Goal: Information Seeking & Learning: Find specific fact

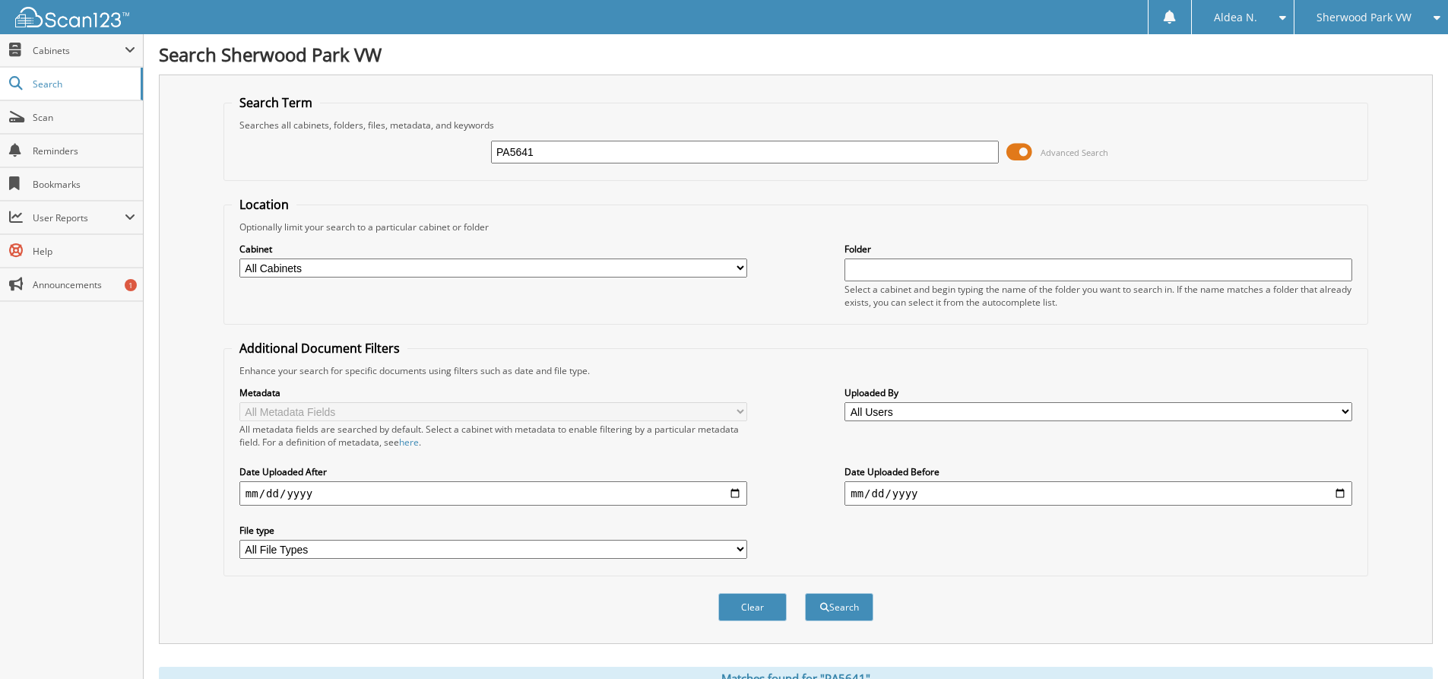
drag, startPoint x: 561, startPoint y: 158, endPoint x: 377, endPoint y: 147, distance: 184.3
click at [377, 146] on div "PA5641 Advanced Search" at bounding box center [796, 151] width 1128 height 41
paste input "PW5800"
type input "PW5800"
click at [805, 593] on button "Search" at bounding box center [839, 607] width 68 height 28
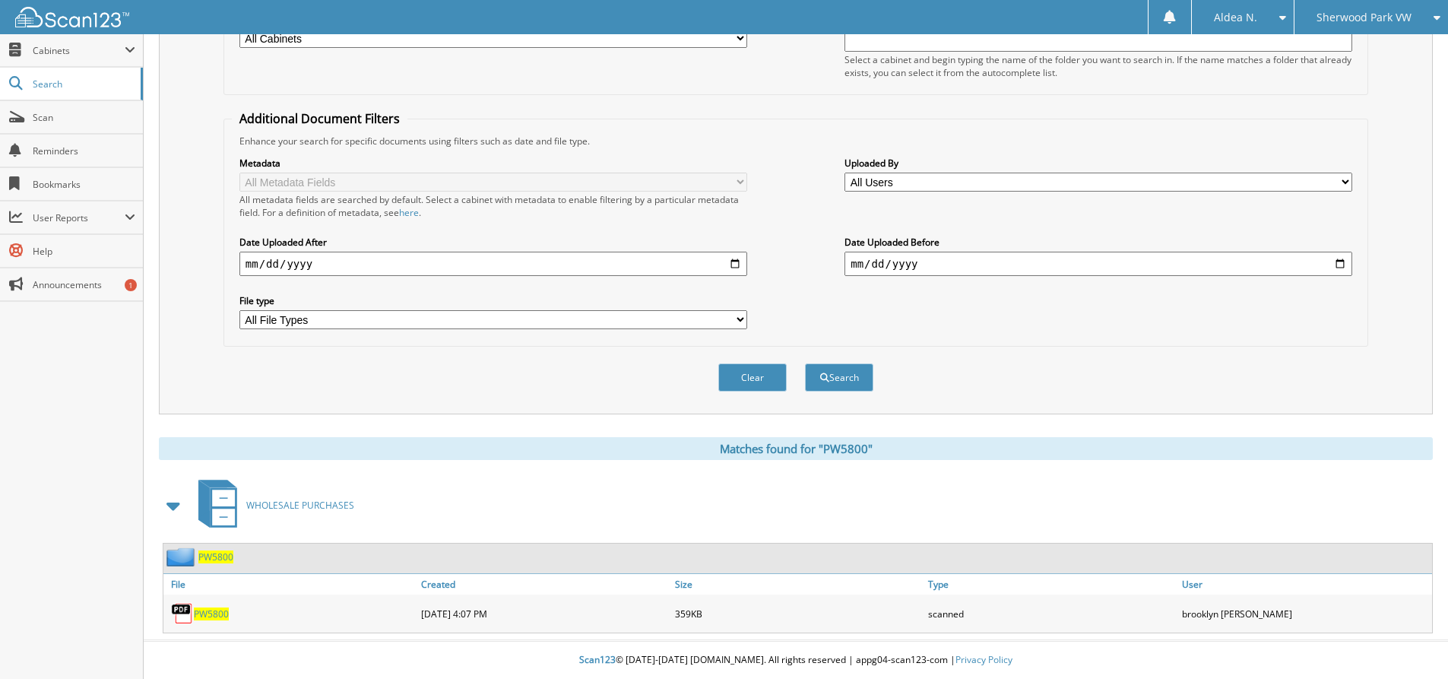
click at [219, 614] on span "PW5800" at bounding box center [211, 613] width 35 height 13
click at [214, 612] on span "PW5800" at bounding box center [211, 613] width 35 height 13
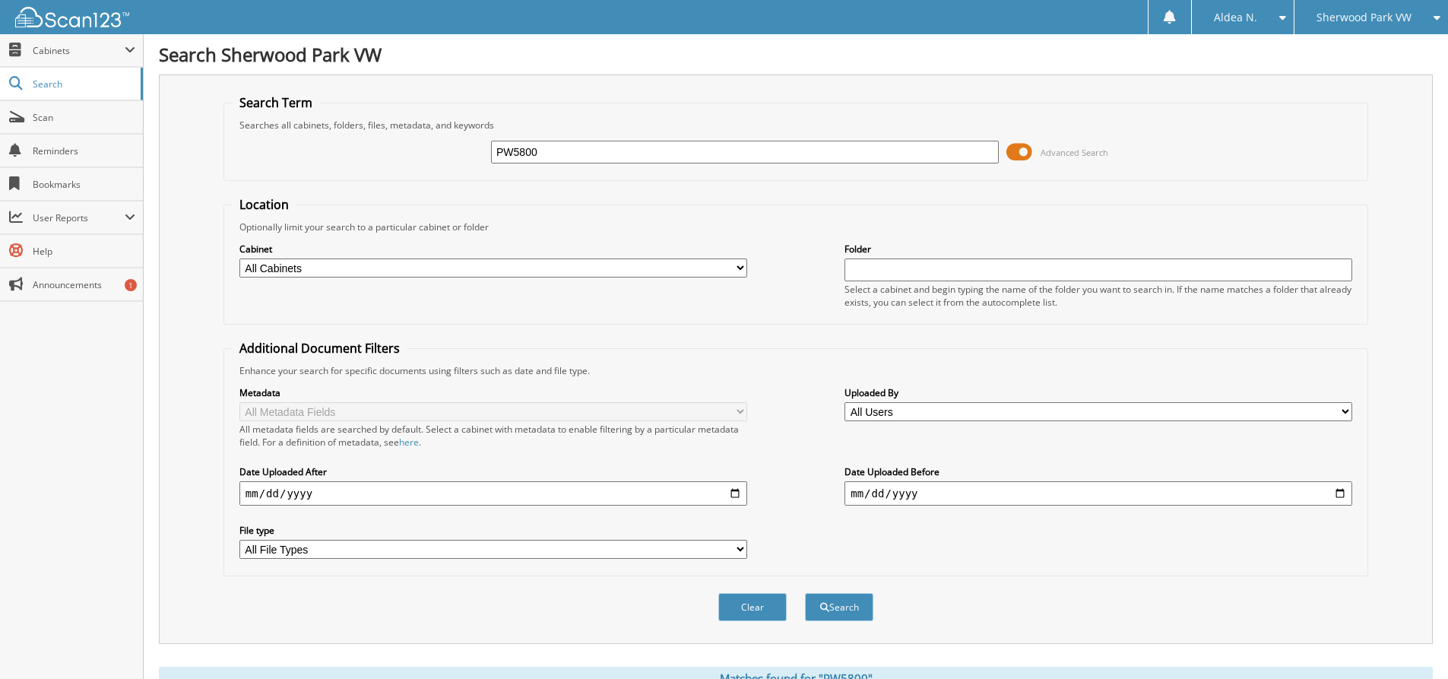
click at [593, 154] on input "PW5800" at bounding box center [745, 152] width 508 height 23
type input "PW5801"
click at [845, 612] on button "Search" at bounding box center [839, 607] width 68 height 28
drag, startPoint x: 552, startPoint y: 147, endPoint x: 359, endPoint y: 122, distance: 194.5
click at [359, 122] on fieldset "Search Term Searches all cabinets, folders, files, metadata, and keywords PW580…" at bounding box center [795, 137] width 1144 height 87
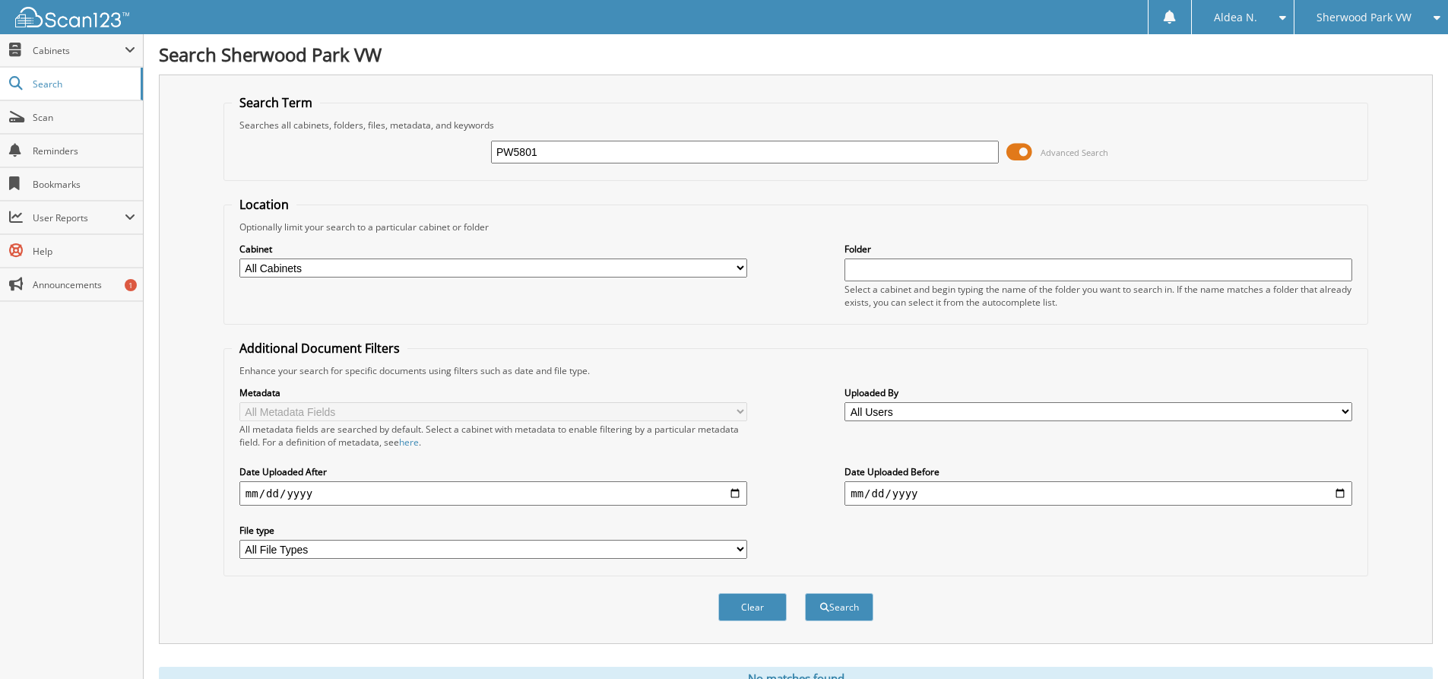
click at [805, 593] on button "Search" at bounding box center [839, 607] width 68 height 28
drag, startPoint x: 567, startPoint y: 144, endPoint x: 225, endPoint y: 143, distance: 342.0
click at [236, 142] on div "PW5801 Advanced Search" at bounding box center [796, 151] width 1128 height 41
paste input "A5802"
type input "PA5802"
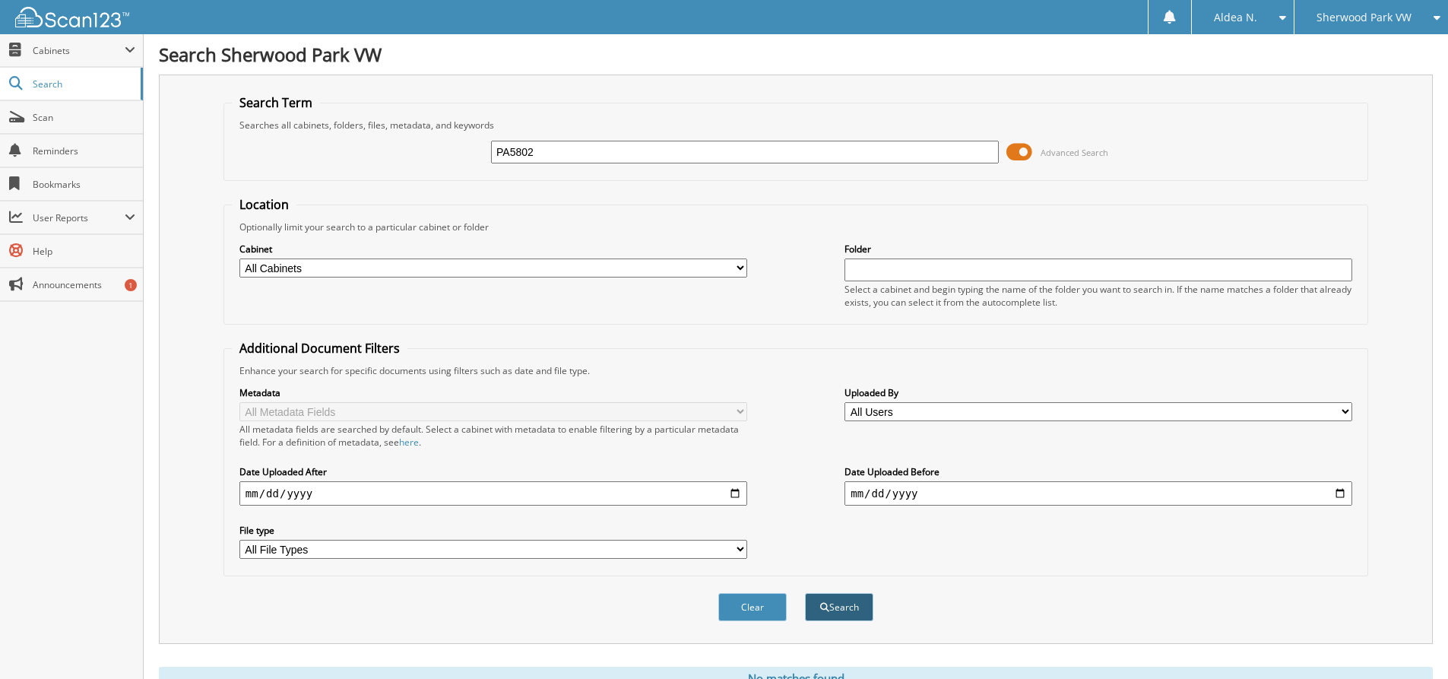
click at [853, 609] on button "Search" at bounding box center [839, 607] width 68 height 28
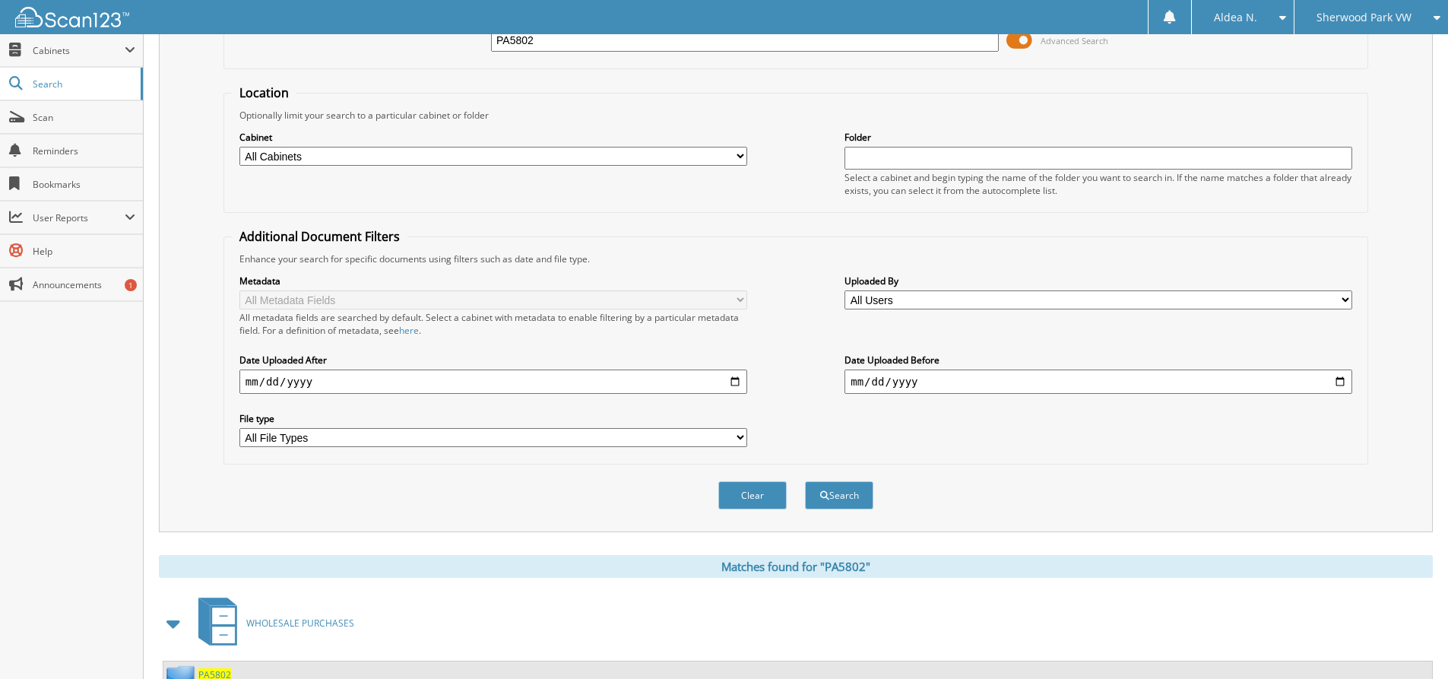
scroll to position [230, 0]
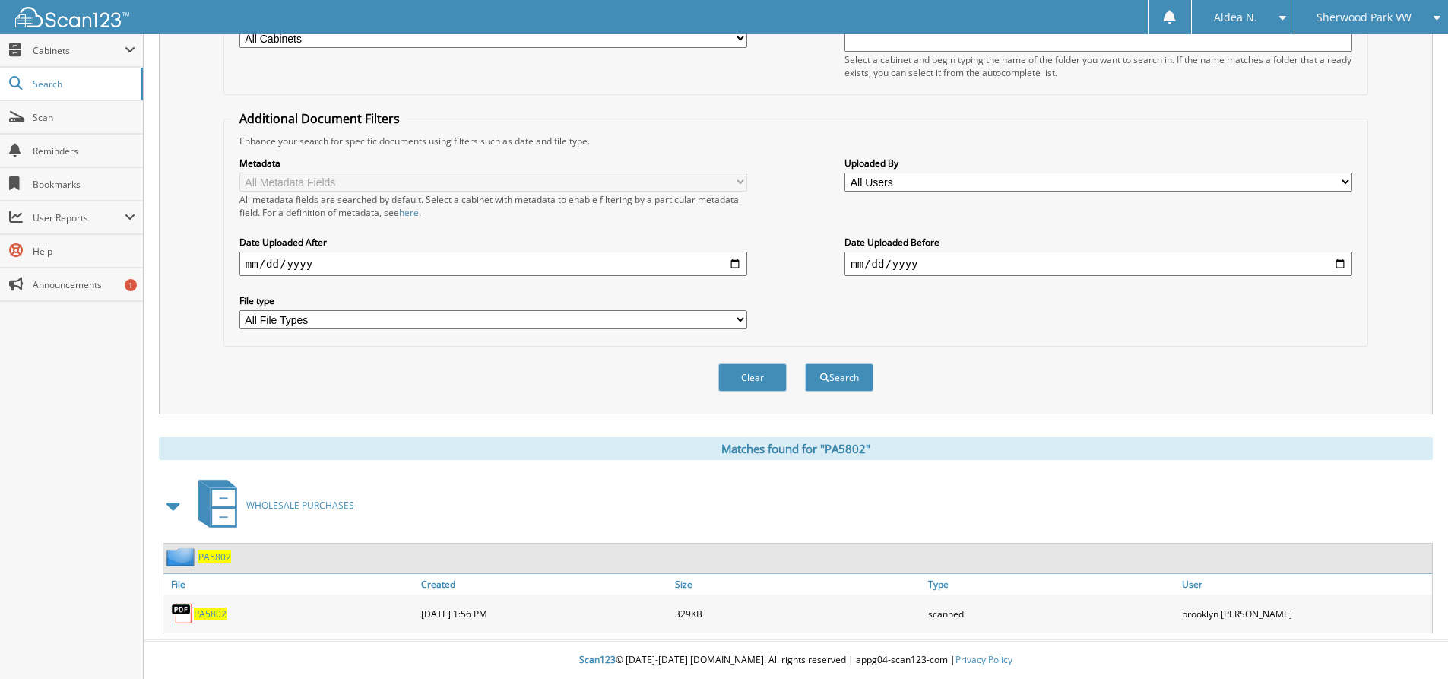
click at [199, 613] on span "PA5802" at bounding box center [210, 613] width 33 height 13
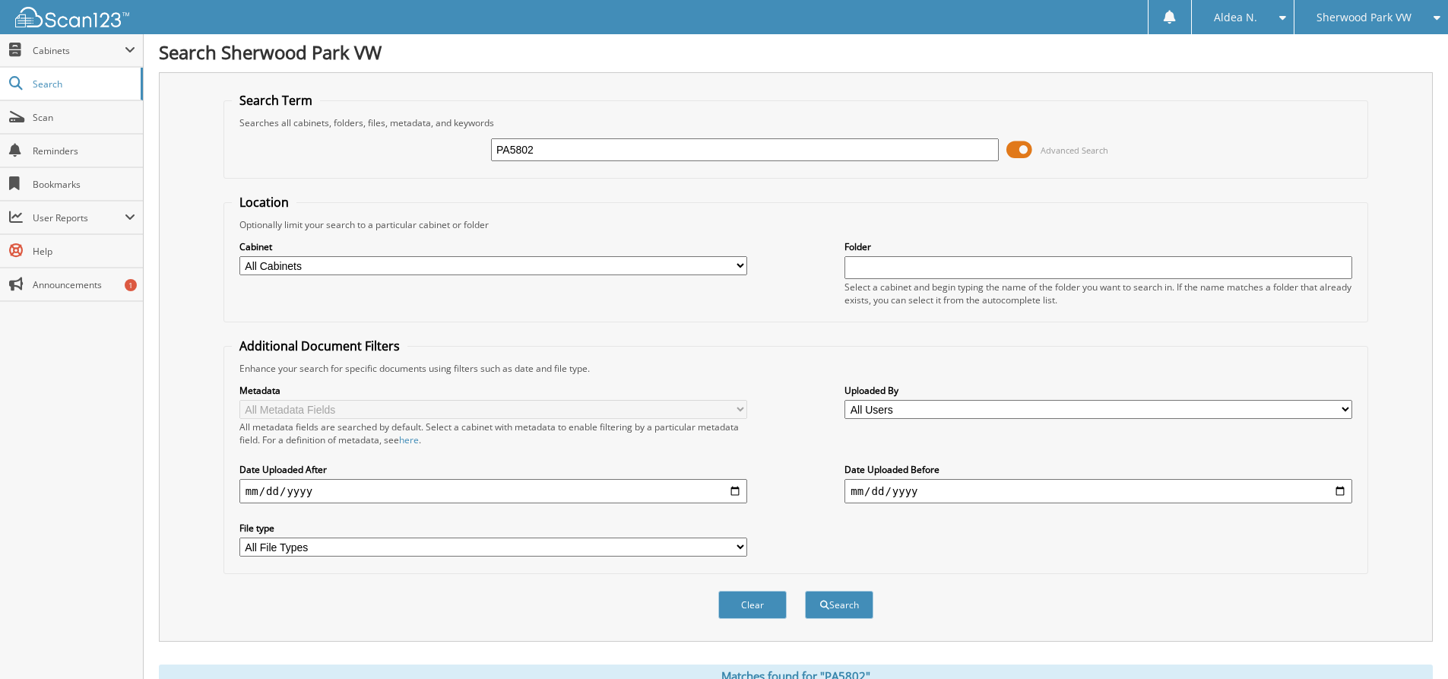
scroll to position [0, 0]
drag, startPoint x: 577, startPoint y: 151, endPoint x: 289, endPoint y: 156, distance: 288.0
click at [289, 156] on div "PA5802 Advanced Search" at bounding box center [796, 151] width 1128 height 41
paste input "3"
type input "PA5803"
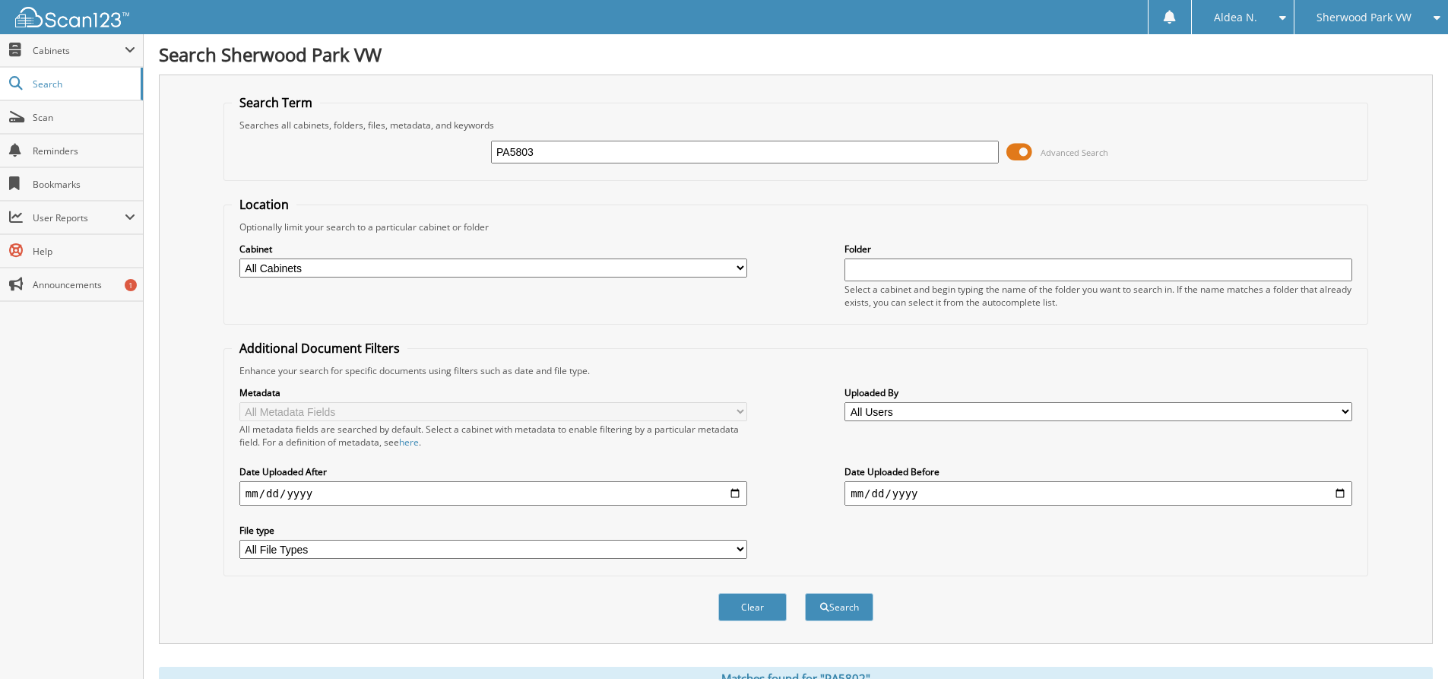
click at [805, 593] on button "Search" at bounding box center [839, 607] width 68 height 28
click at [844, 606] on button "Search" at bounding box center [839, 607] width 68 height 28
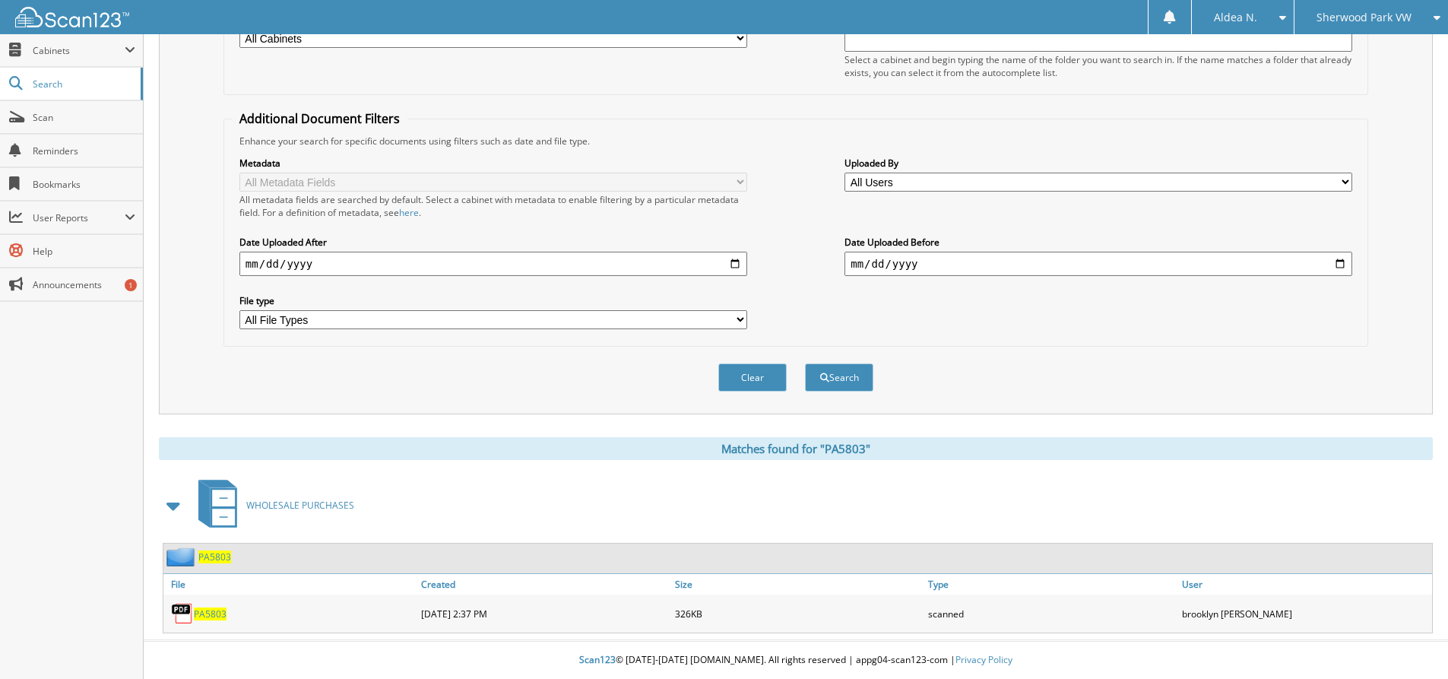
click at [209, 612] on span "PA5803" at bounding box center [210, 613] width 33 height 13
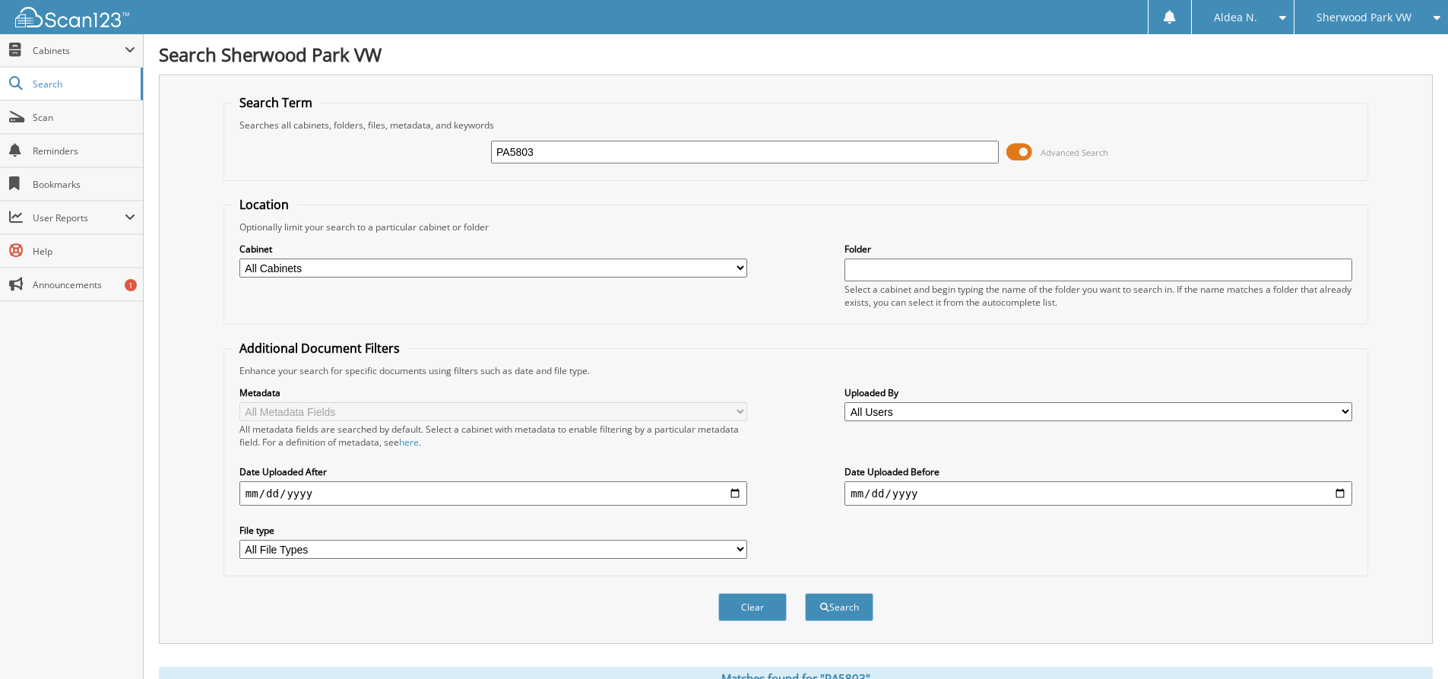
click at [578, 150] on input "PA5803" at bounding box center [745, 152] width 508 height 23
type input "PA5804"
click at [805, 593] on button "Search" at bounding box center [839, 607] width 68 height 28
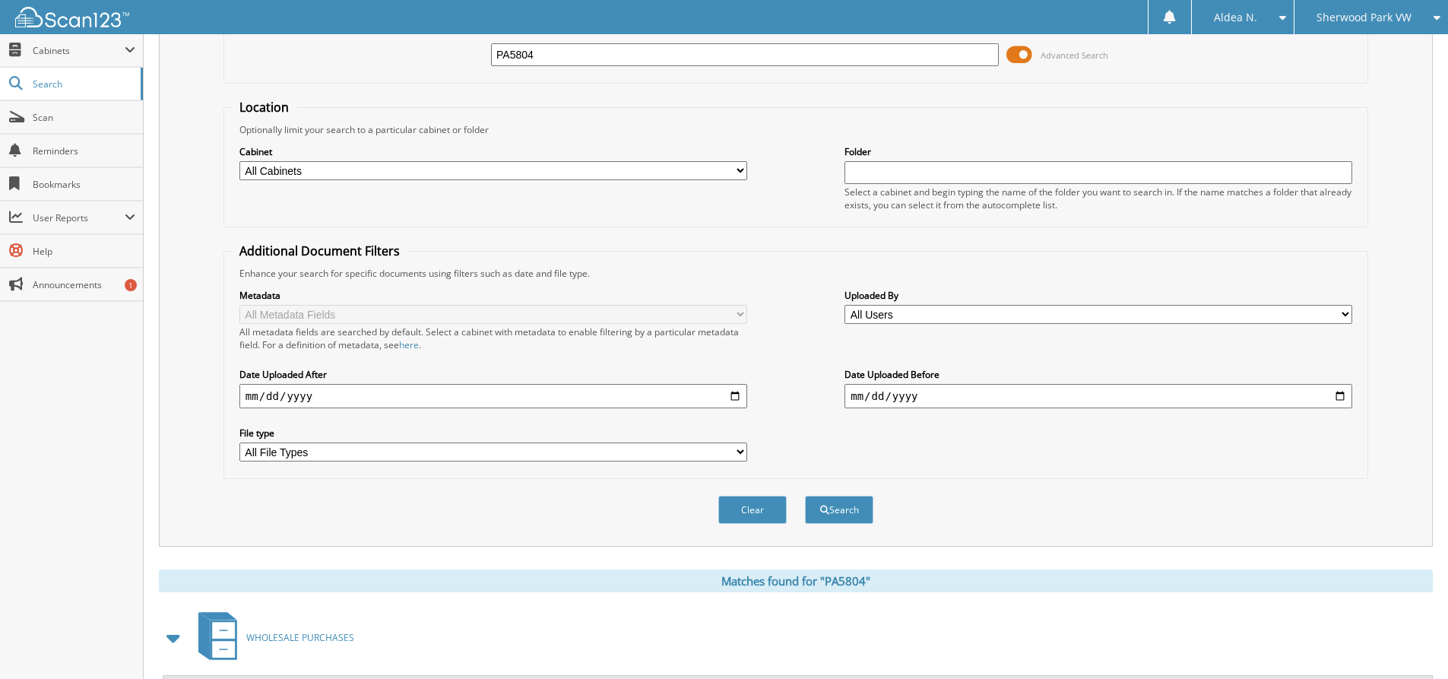
scroll to position [230, 0]
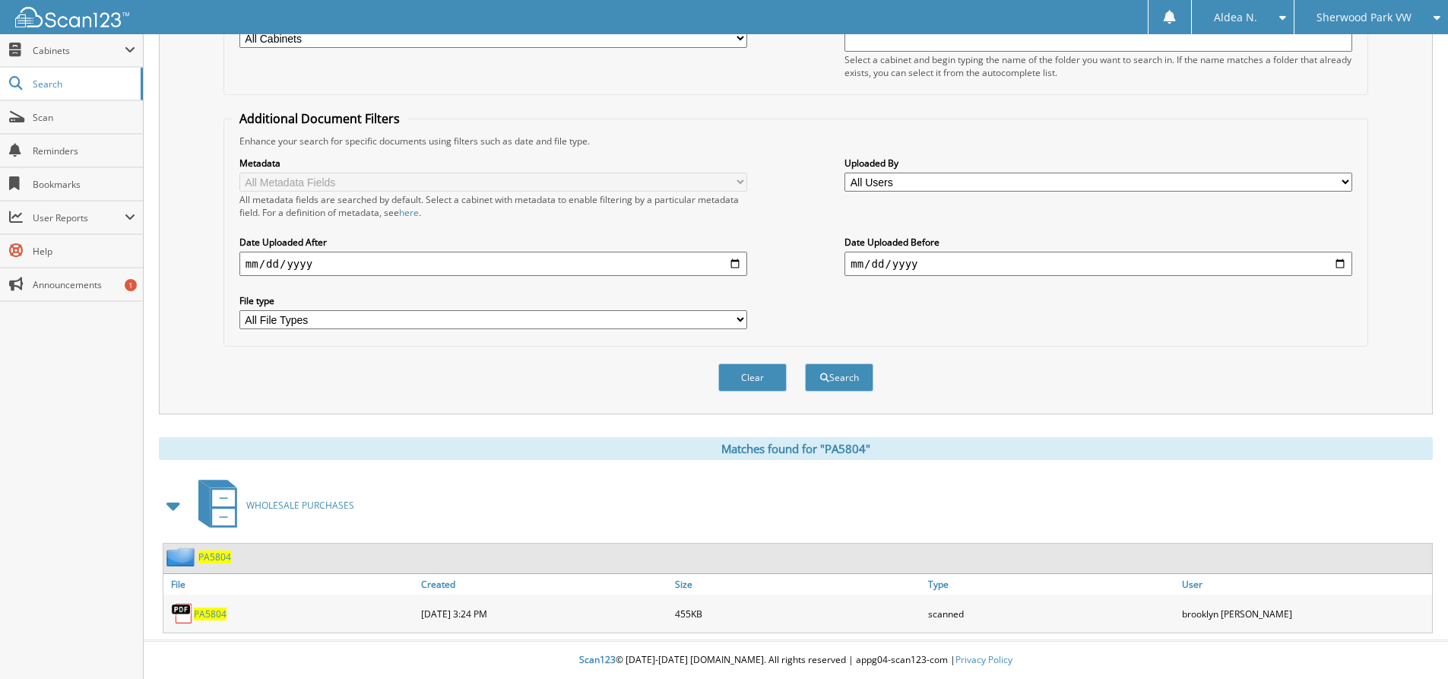
click at [211, 609] on span "PA5804" at bounding box center [210, 613] width 33 height 13
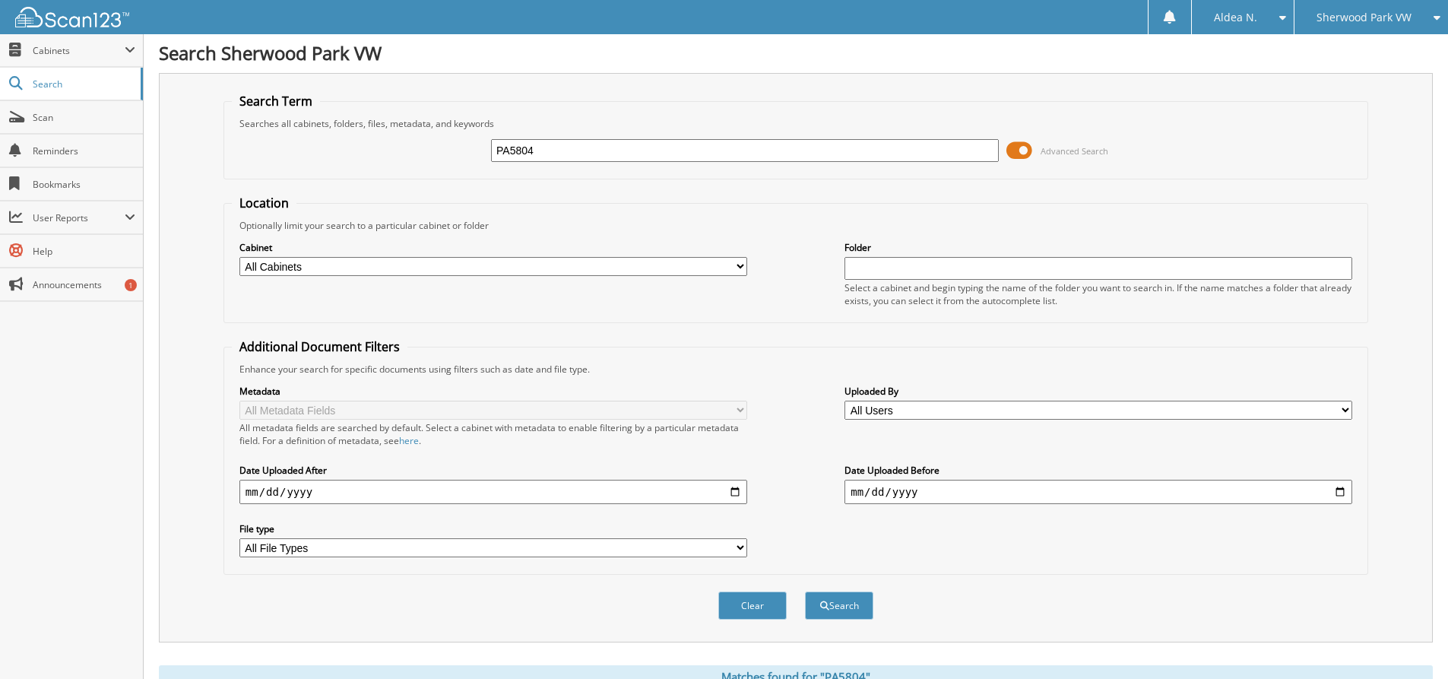
scroll to position [0, 0]
drag, startPoint x: 601, startPoint y: 151, endPoint x: 296, endPoint y: 124, distance: 306.7
click at [296, 124] on fieldset "Search Term Searches all cabinets, folders, files, metadata, and keywords PA580…" at bounding box center [795, 137] width 1144 height 87
paste input "W5805"
type input "PW5805"
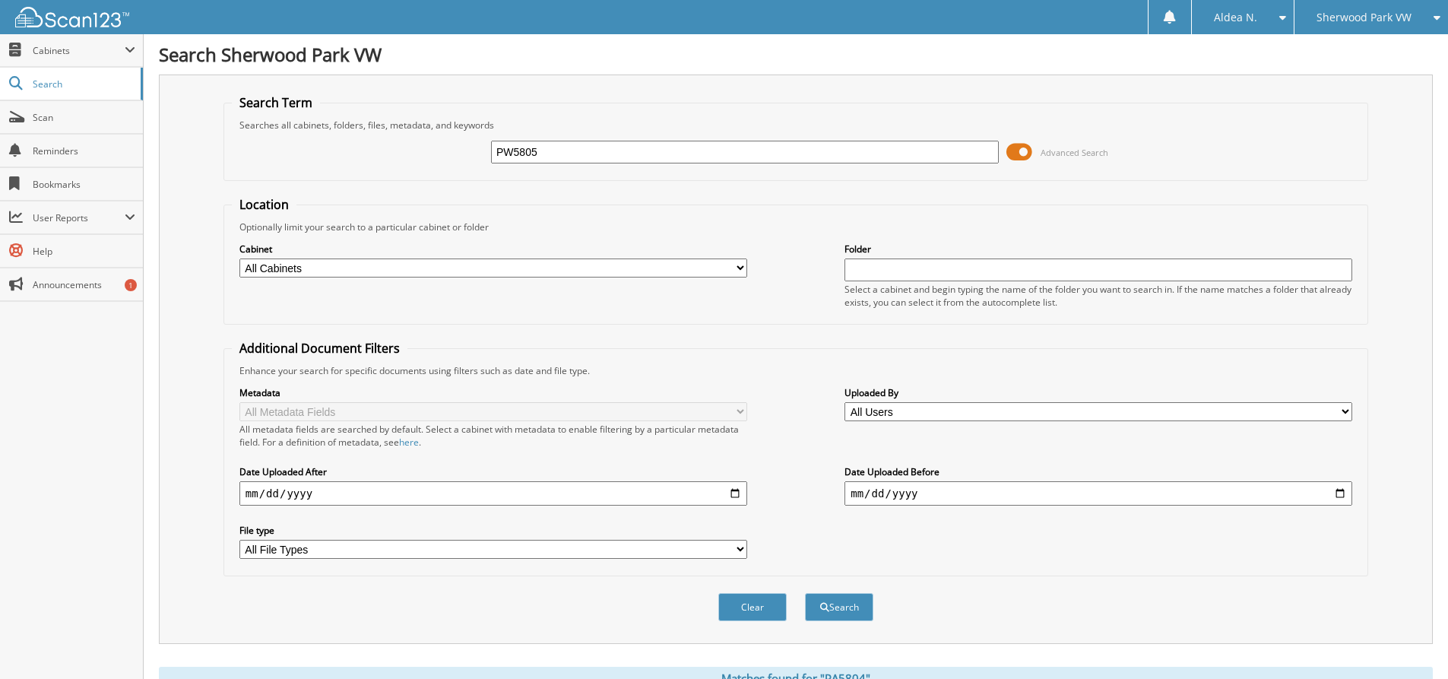
click at [805, 593] on button "Search" at bounding box center [839, 607] width 68 height 28
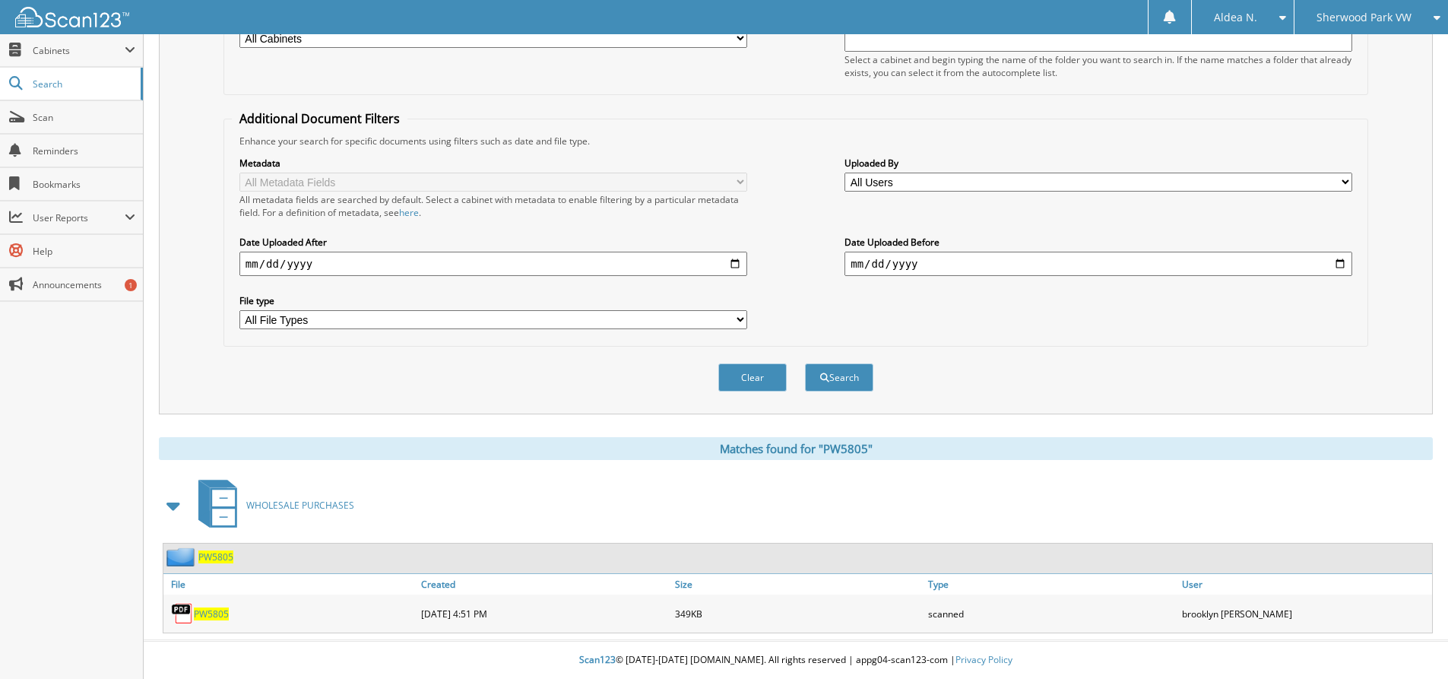
click at [207, 612] on span "PW5805" at bounding box center [211, 613] width 35 height 13
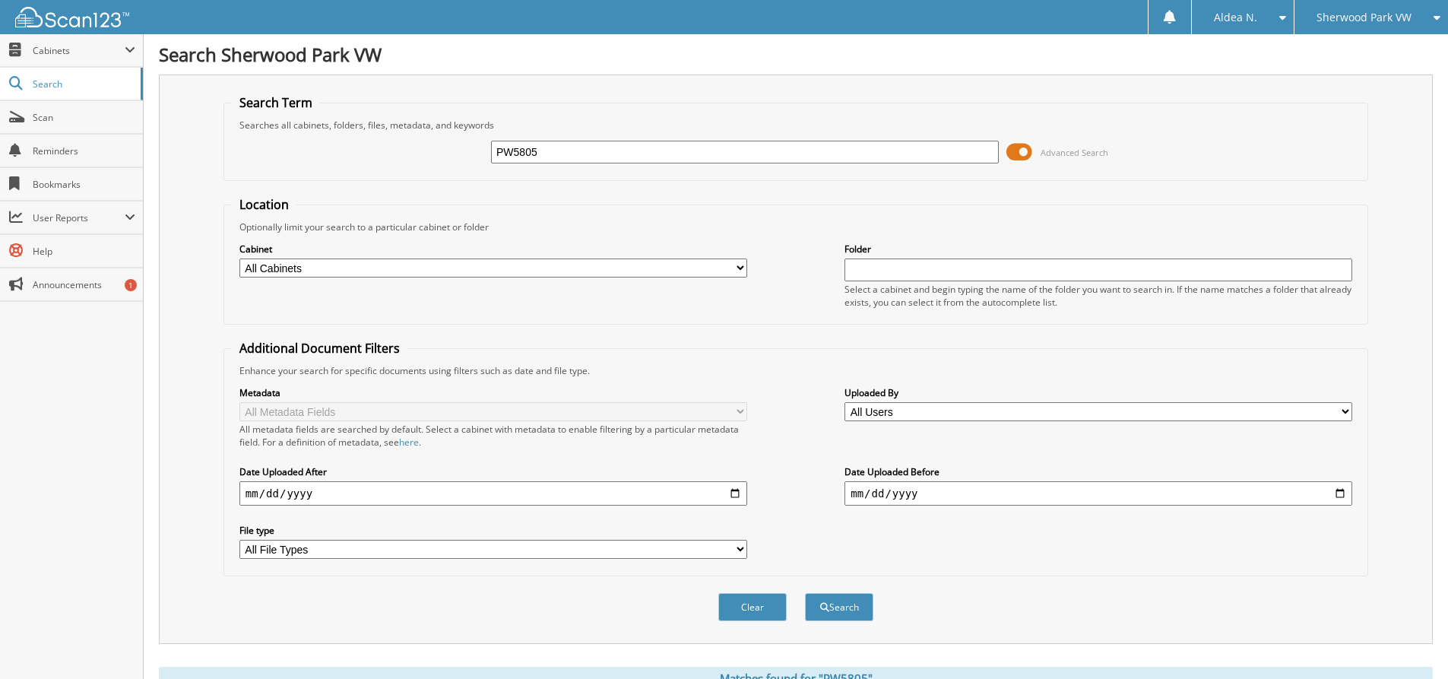
drag, startPoint x: 510, startPoint y: 151, endPoint x: 317, endPoint y: 141, distance: 193.3
click at [324, 141] on div "PW5805 Advanced Search" at bounding box center [796, 151] width 1128 height 41
paste input "L5806"
type input "PL5806"
click at [847, 600] on button "Search" at bounding box center [839, 607] width 68 height 28
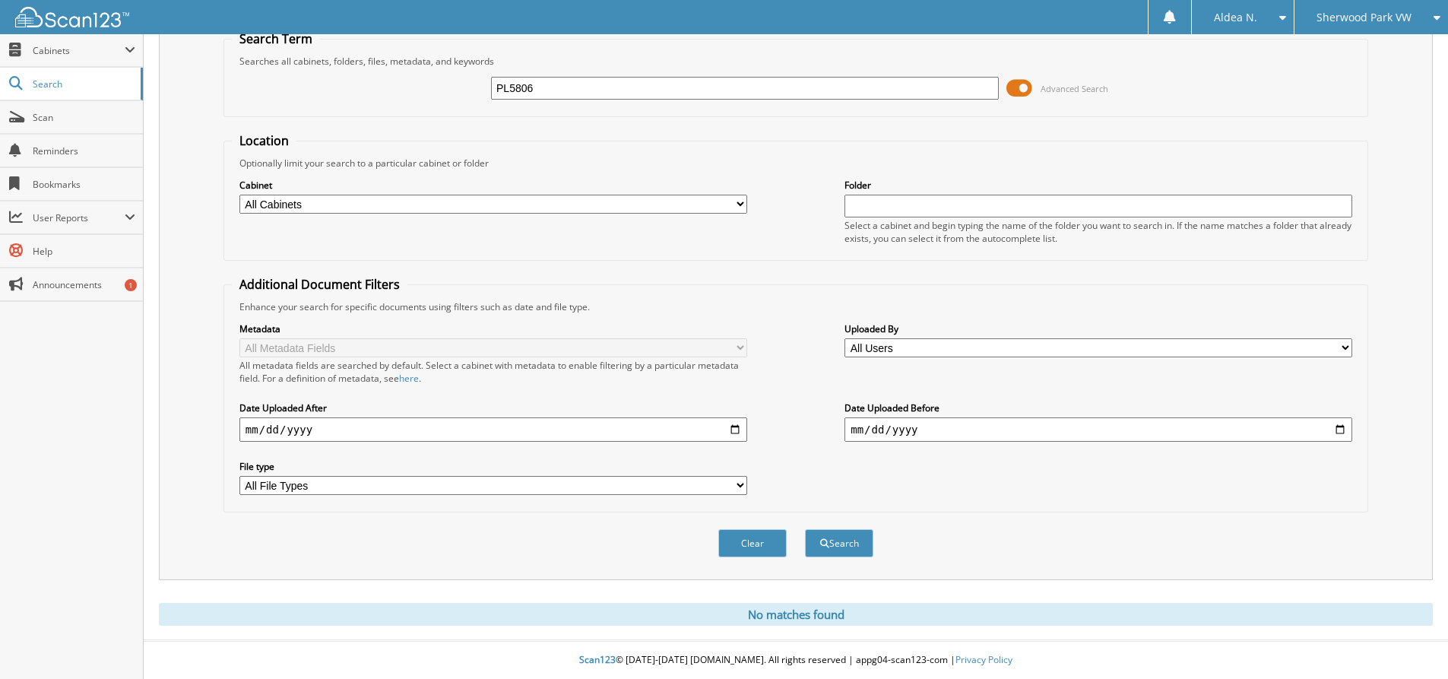
drag, startPoint x: 533, startPoint y: 81, endPoint x: 375, endPoint y: 72, distance: 158.3
click at [375, 72] on div "PL5806 Advanced Search" at bounding box center [796, 88] width 1128 height 41
paste input "A5807"
type input "PA5807"
click at [805, 529] on button "Search" at bounding box center [839, 543] width 68 height 28
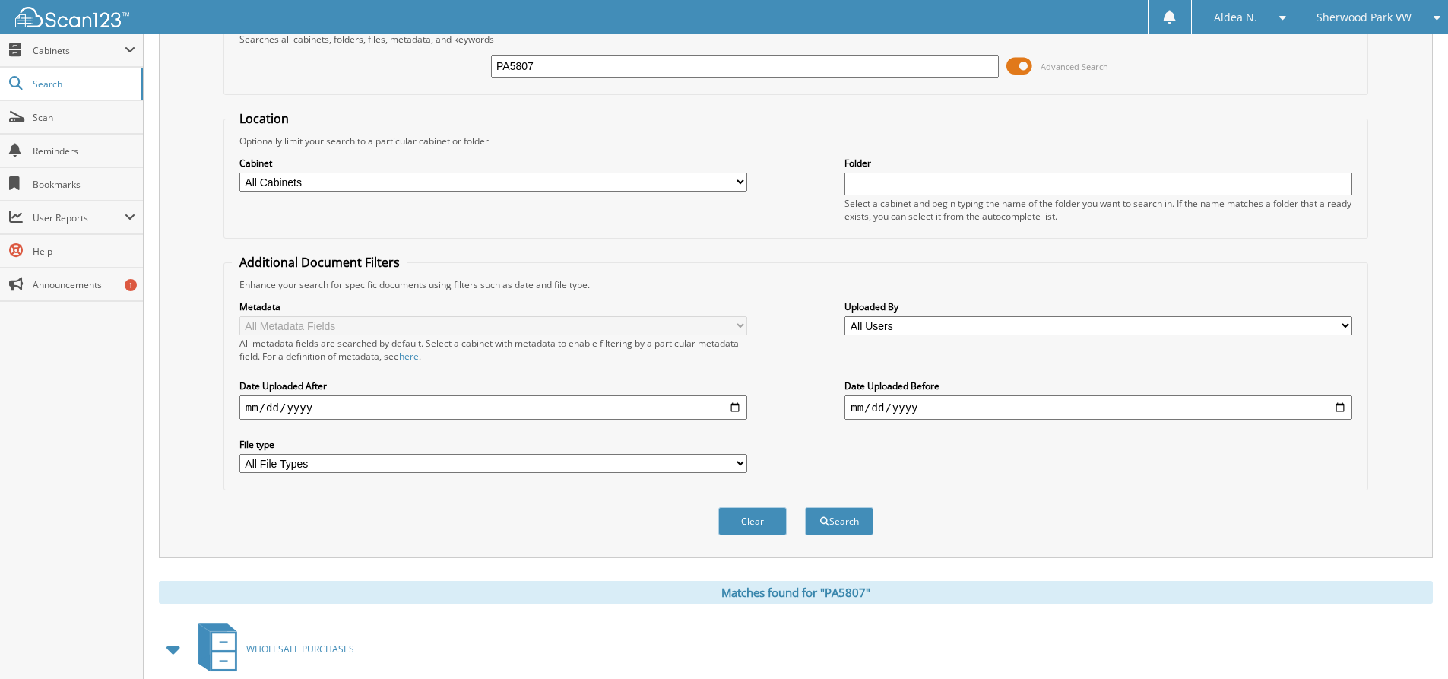
scroll to position [230, 0]
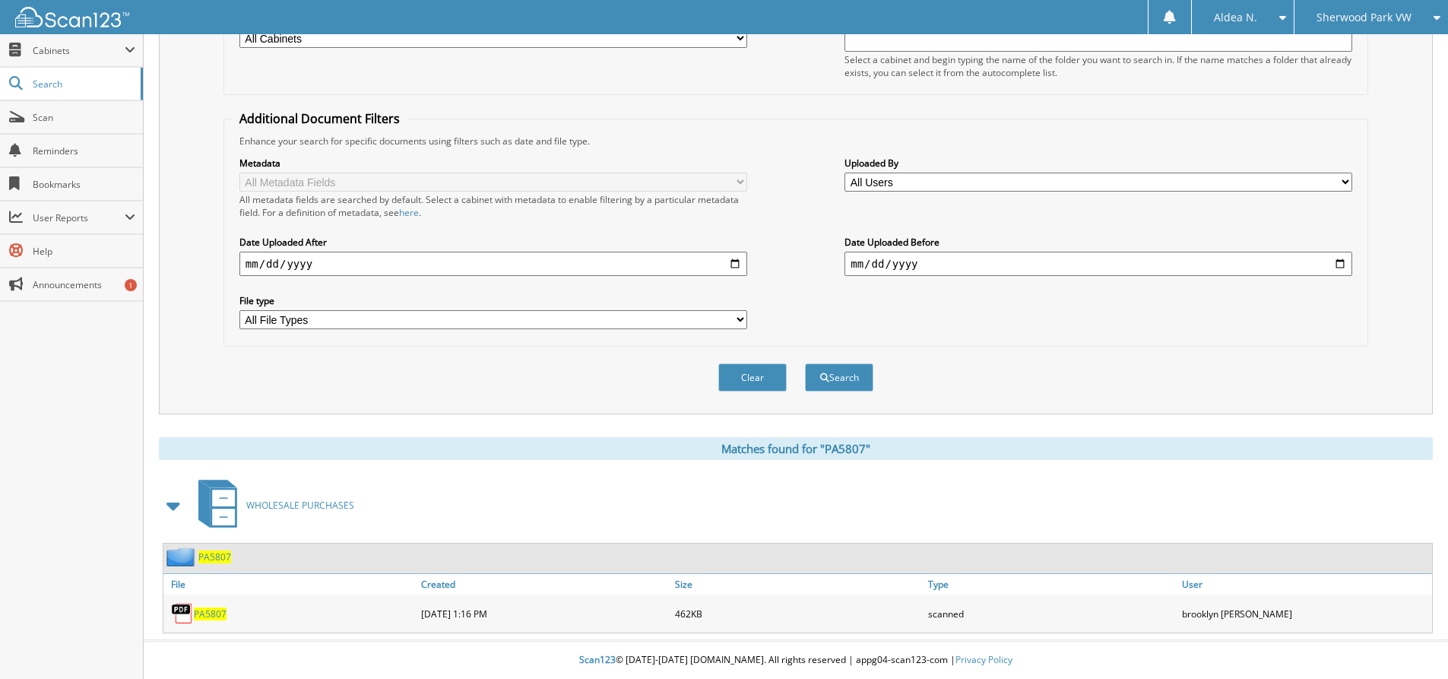
click at [213, 612] on span "PA5807" at bounding box center [210, 613] width 33 height 13
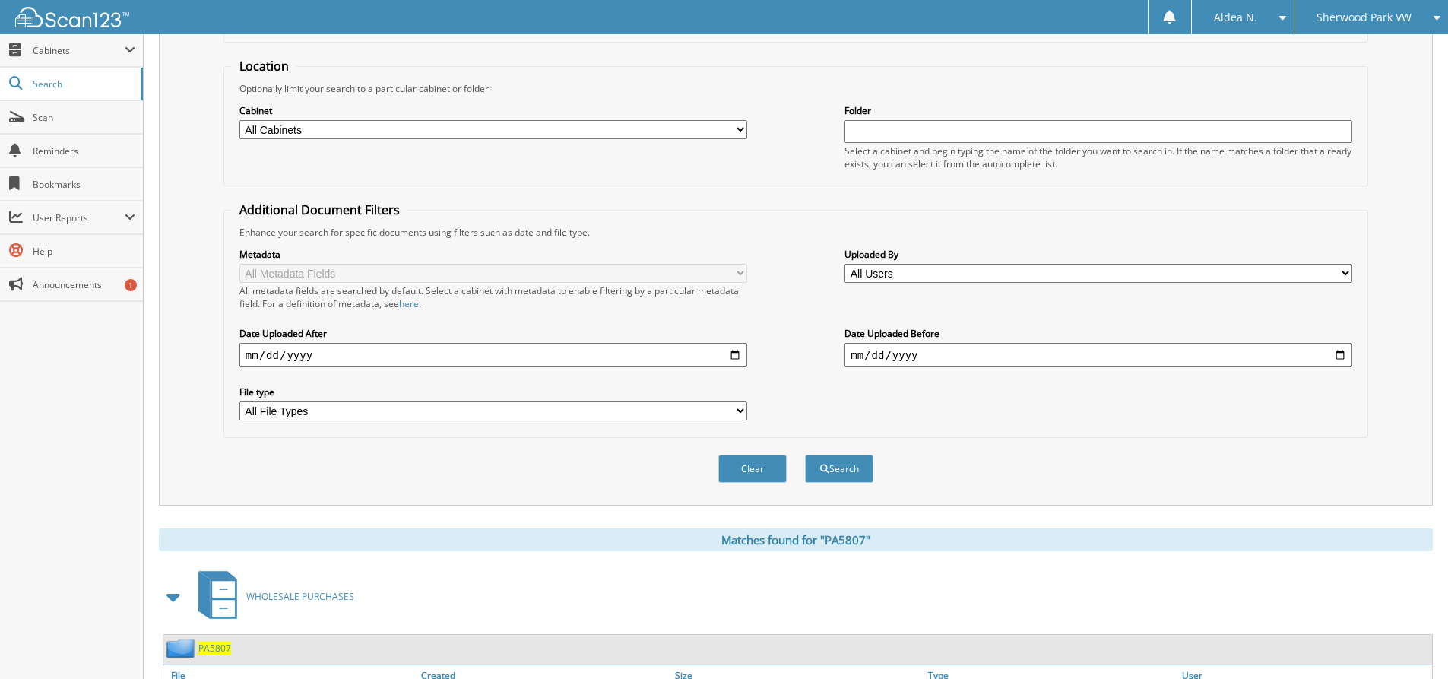
scroll to position [0, 0]
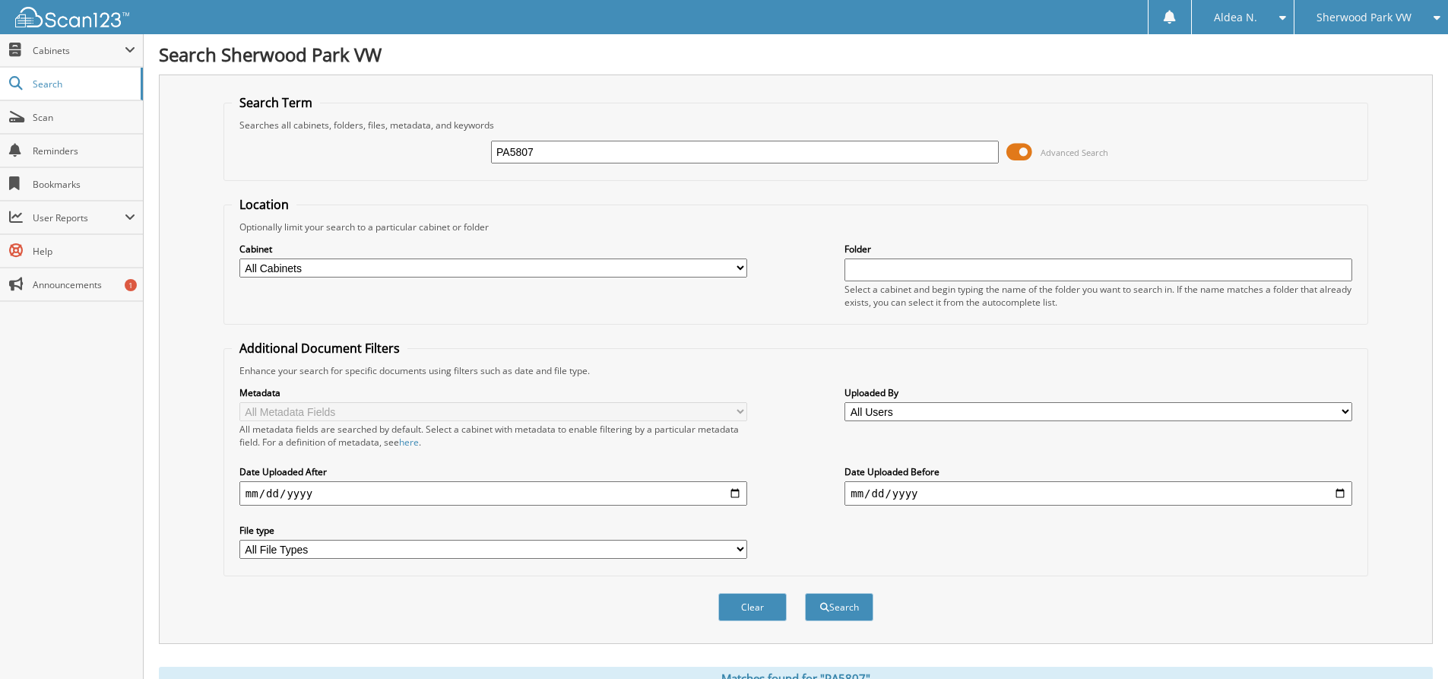
click at [612, 155] on input "PA5807" at bounding box center [745, 152] width 508 height 23
type input "PA5808"
click at [847, 608] on button "Search" at bounding box center [839, 607] width 68 height 28
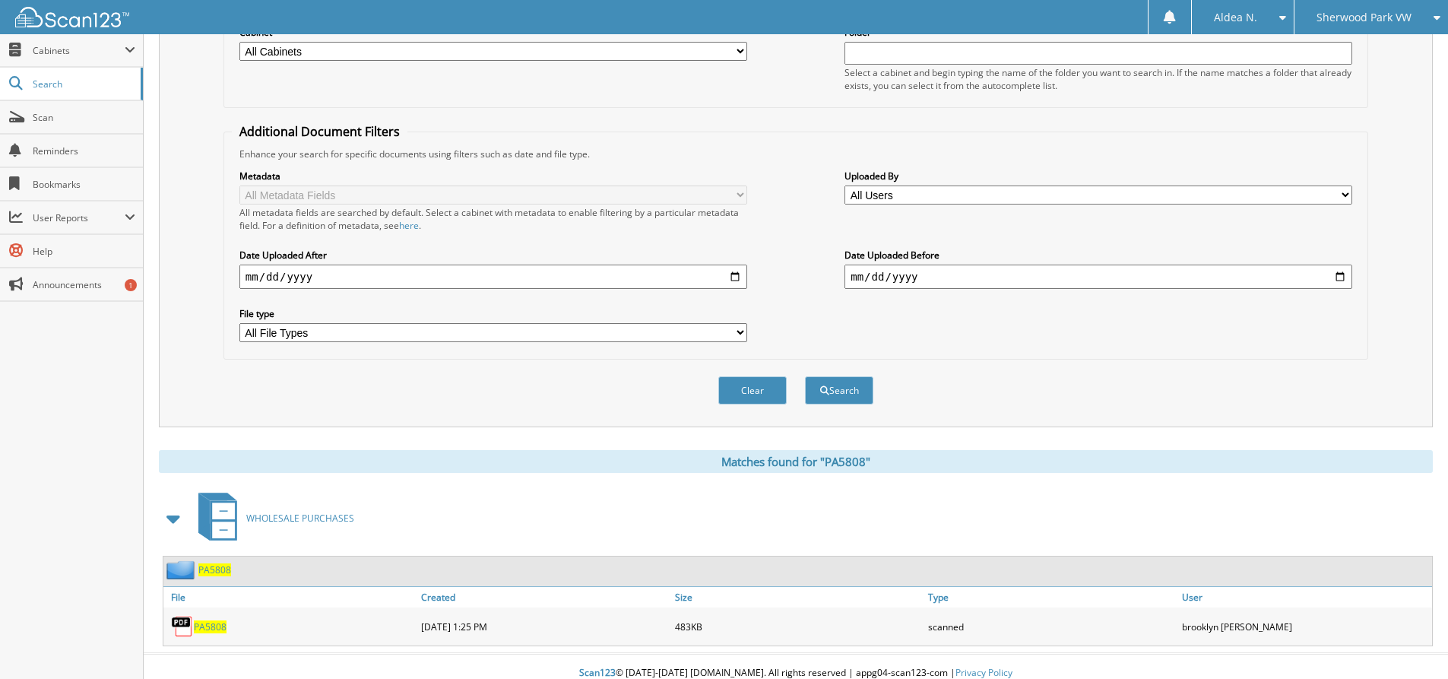
scroll to position [230, 0]
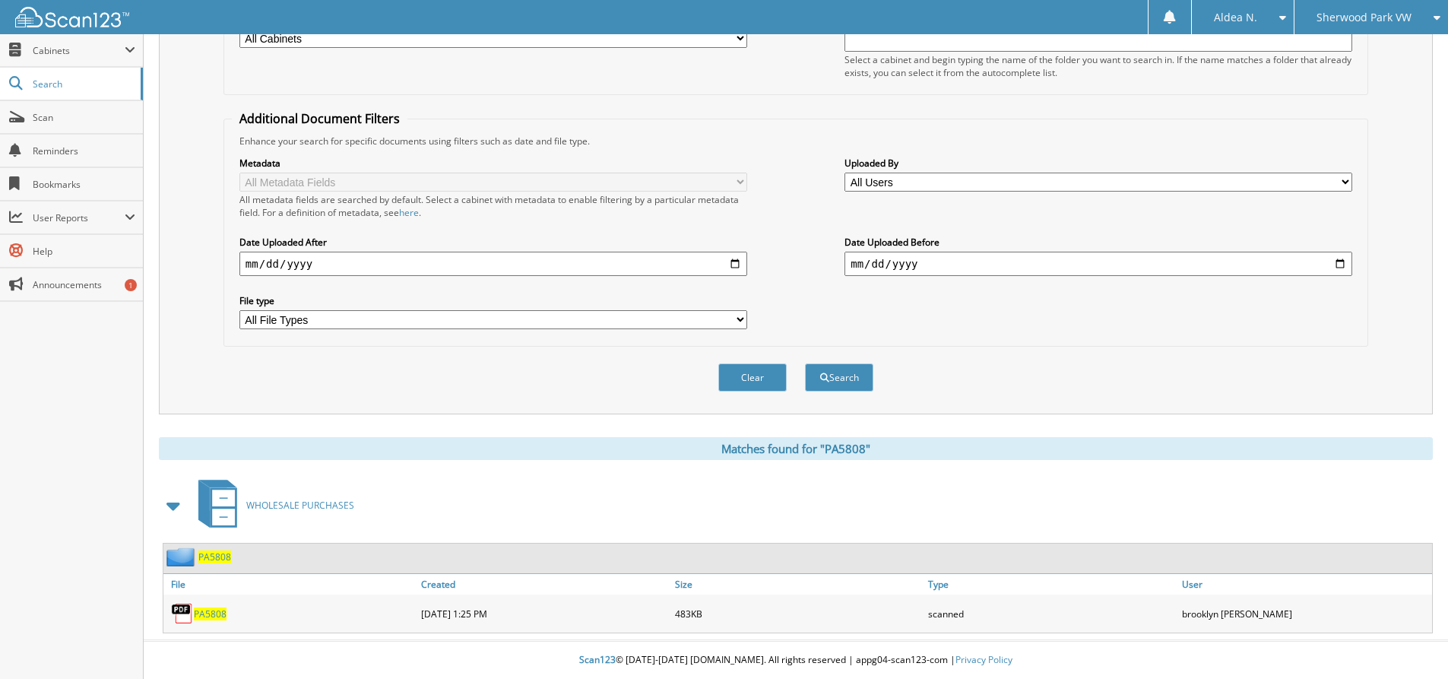
click at [219, 615] on span "PA5808" at bounding box center [210, 613] width 33 height 13
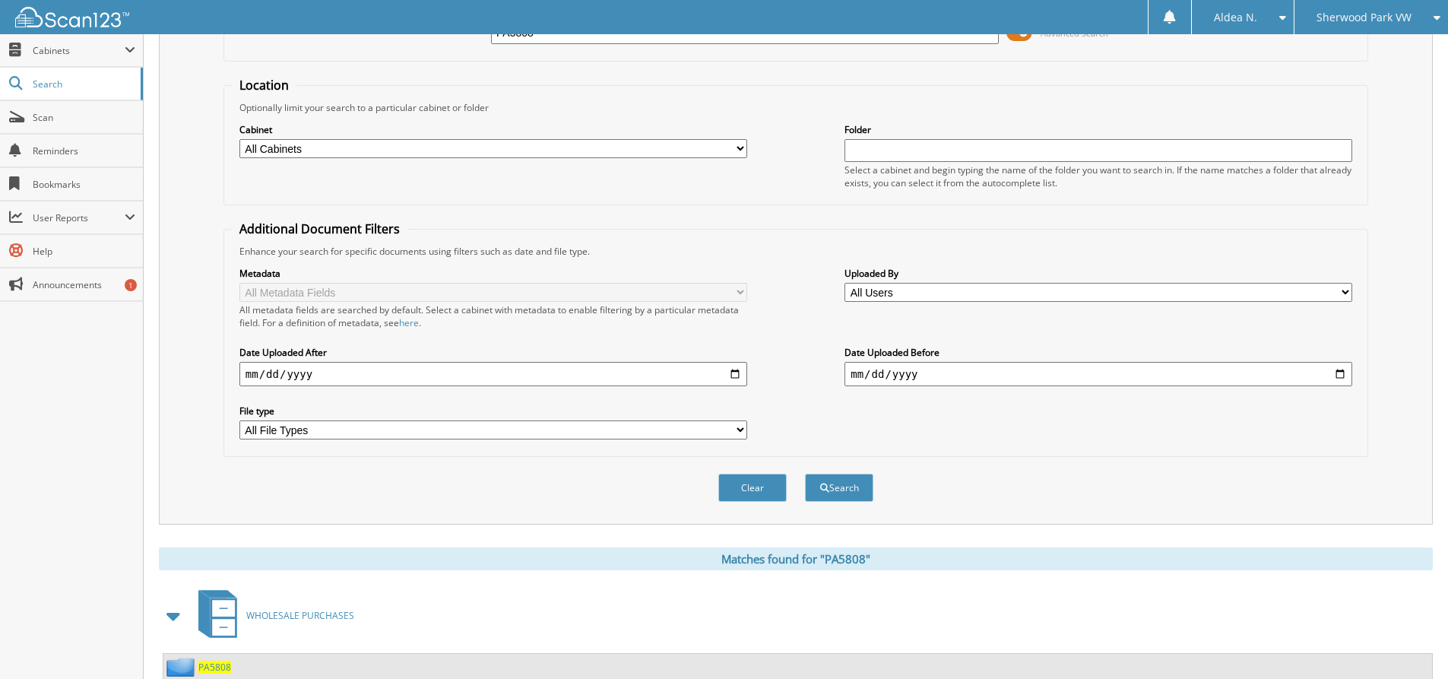
scroll to position [2, 0]
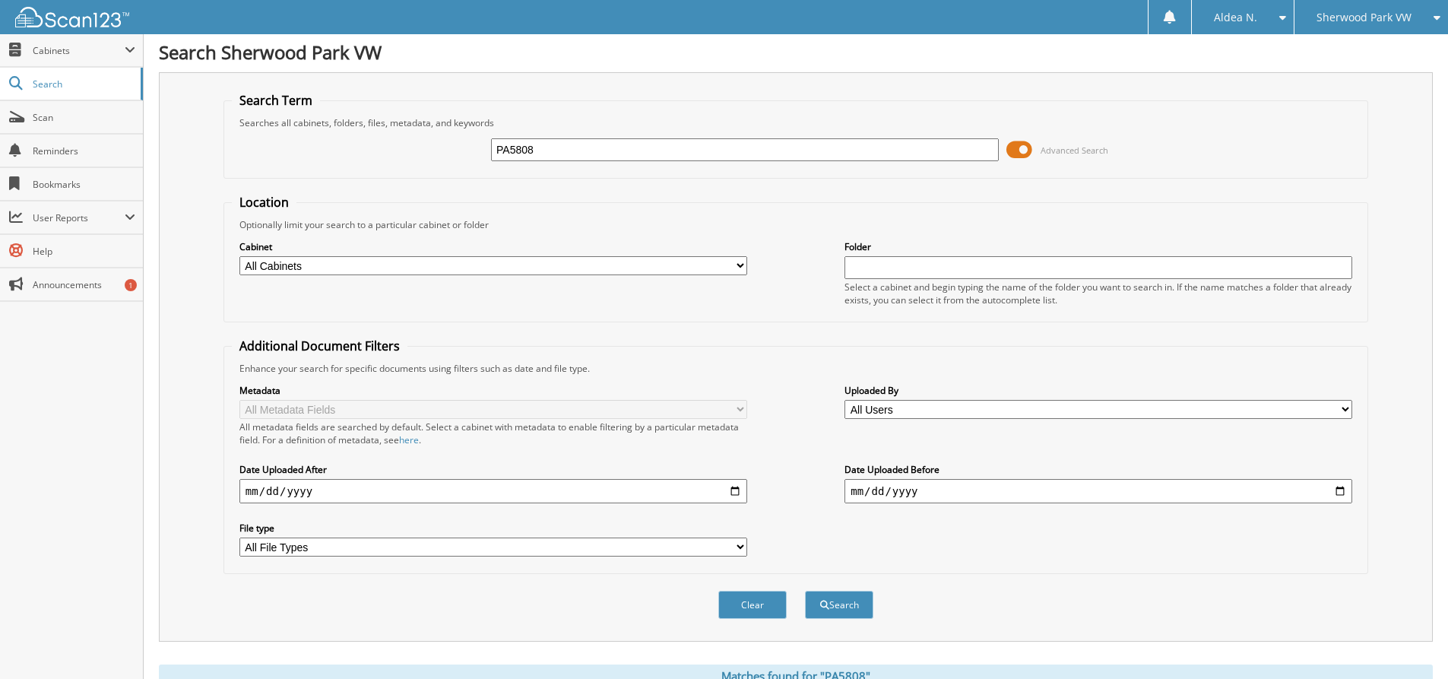
drag, startPoint x: 552, startPoint y: 147, endPoint x: 233, endPoint y: 118, distance: 319.7
click at [244, 120] on fieldset "Search Term Searches all cabinets, folders, files, metadata, and keywords PA580…" at bounding box center [795, 135] width 1144 height 87
paste input "9"
type input "PA5809"
click at [805, 590] on button "Search" at bounding box center [839, 604] width 68 height 28
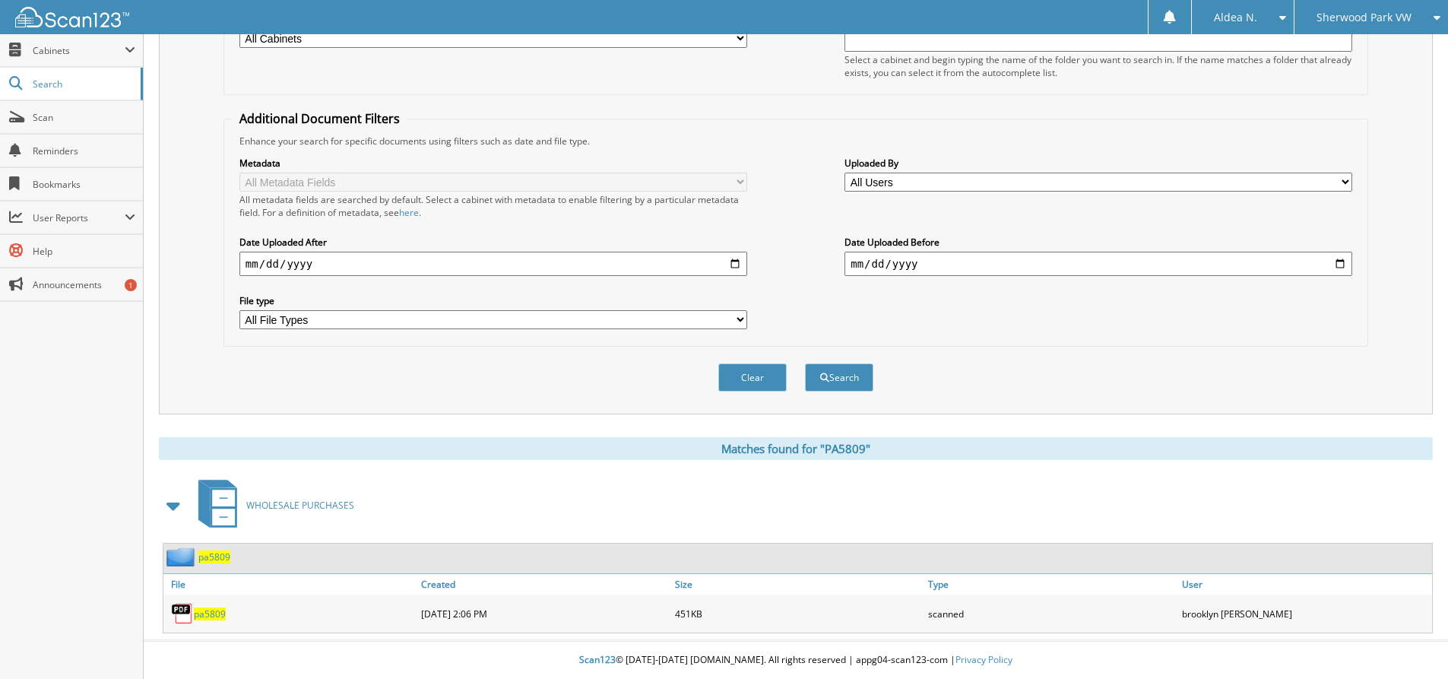
click at [213, 613] on span "pa5809" at bounding box center [210, 613] width 32 height 13
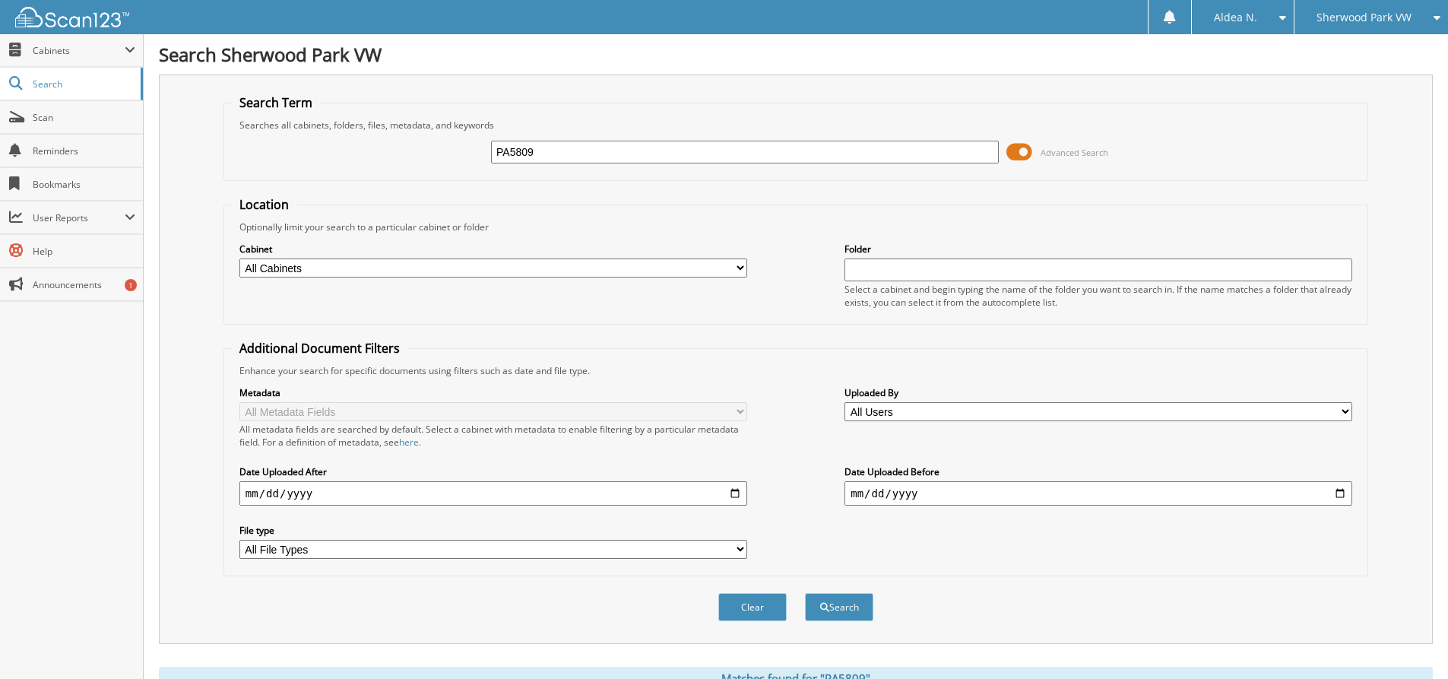
drag, startPoint x: 568, startPoint y: 150, endPoint x: 352, endPoint y: 132, distance: 216.6
click at [352, 132] on div "PA5809 Advanced Search" at bounding box center [796, 151] width 1128 height 41
paste input "10"
type input "PA5810"
click at [805, 593] on button "Search" at bounding box center [839, 607] width 68 height 28
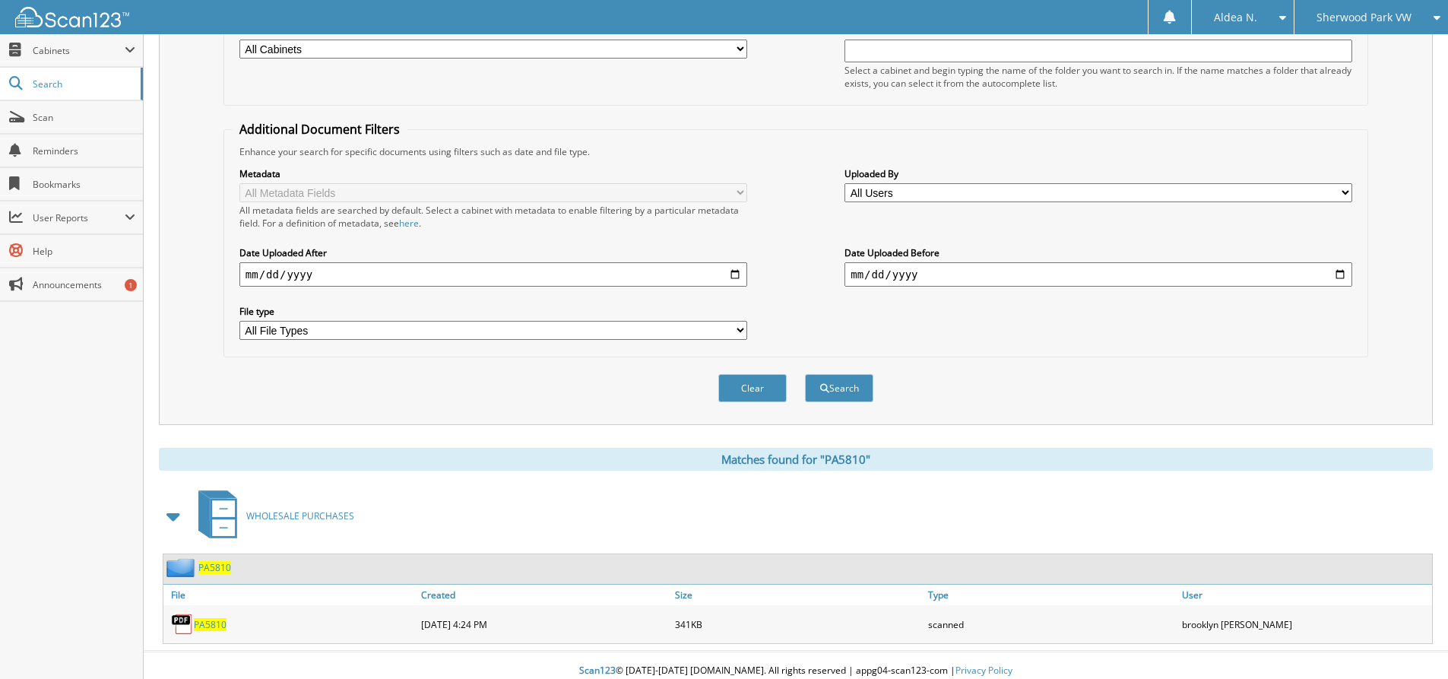
scroll to position [228, 0]
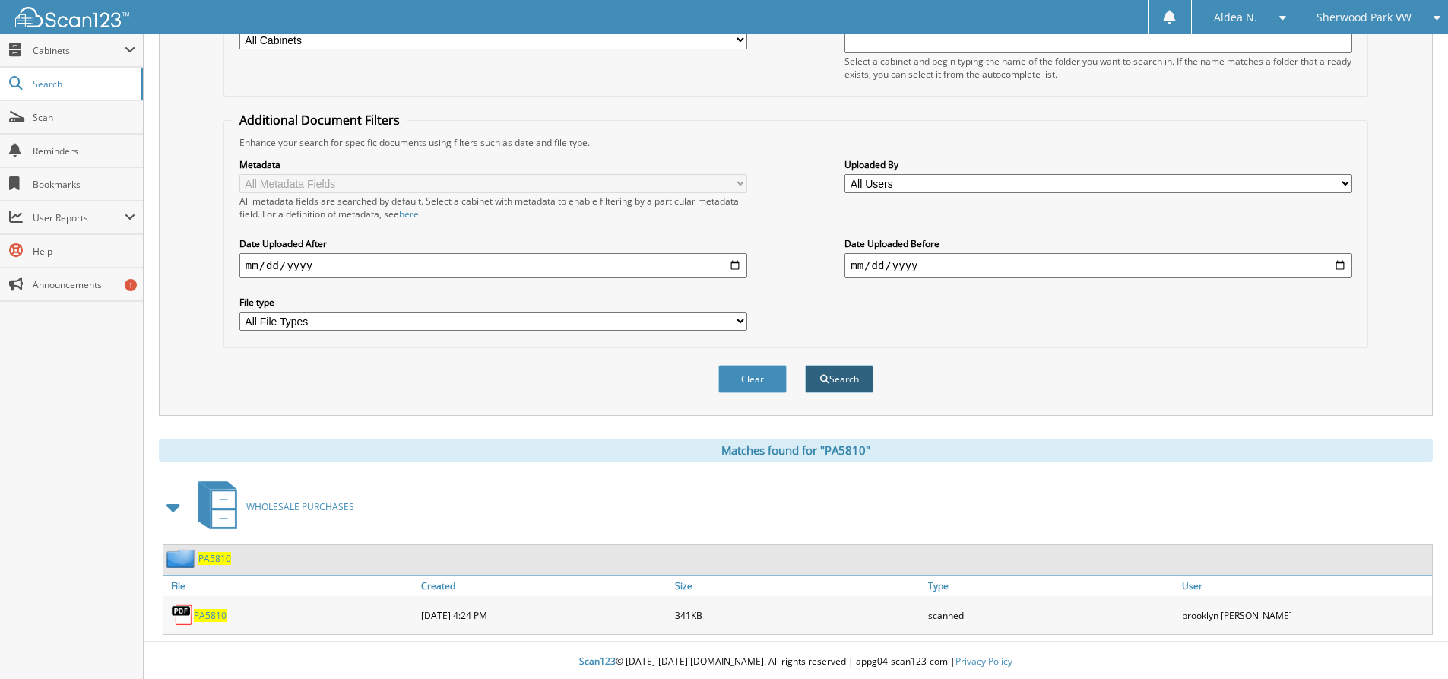
click at [840, 391] on button "Search" at bounding box center [839, 379] width 68 height 28
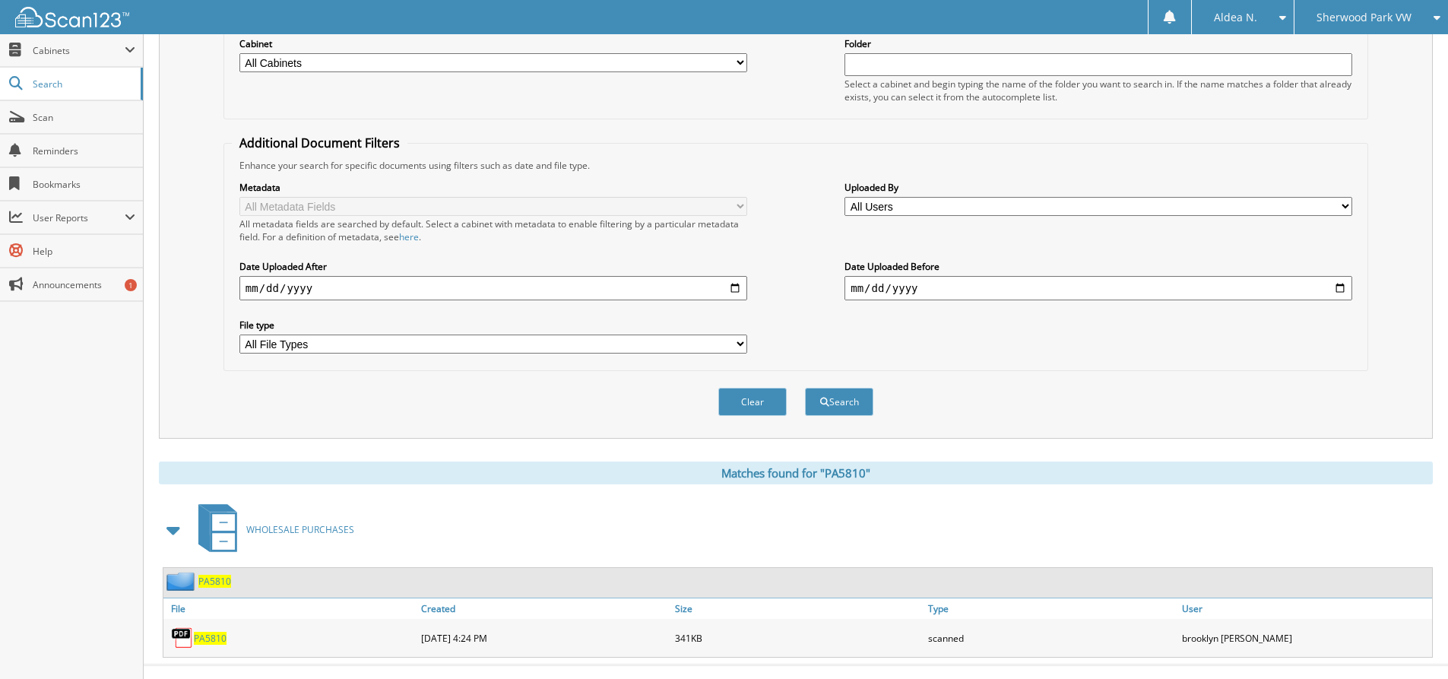
scroll to position [230, 0]
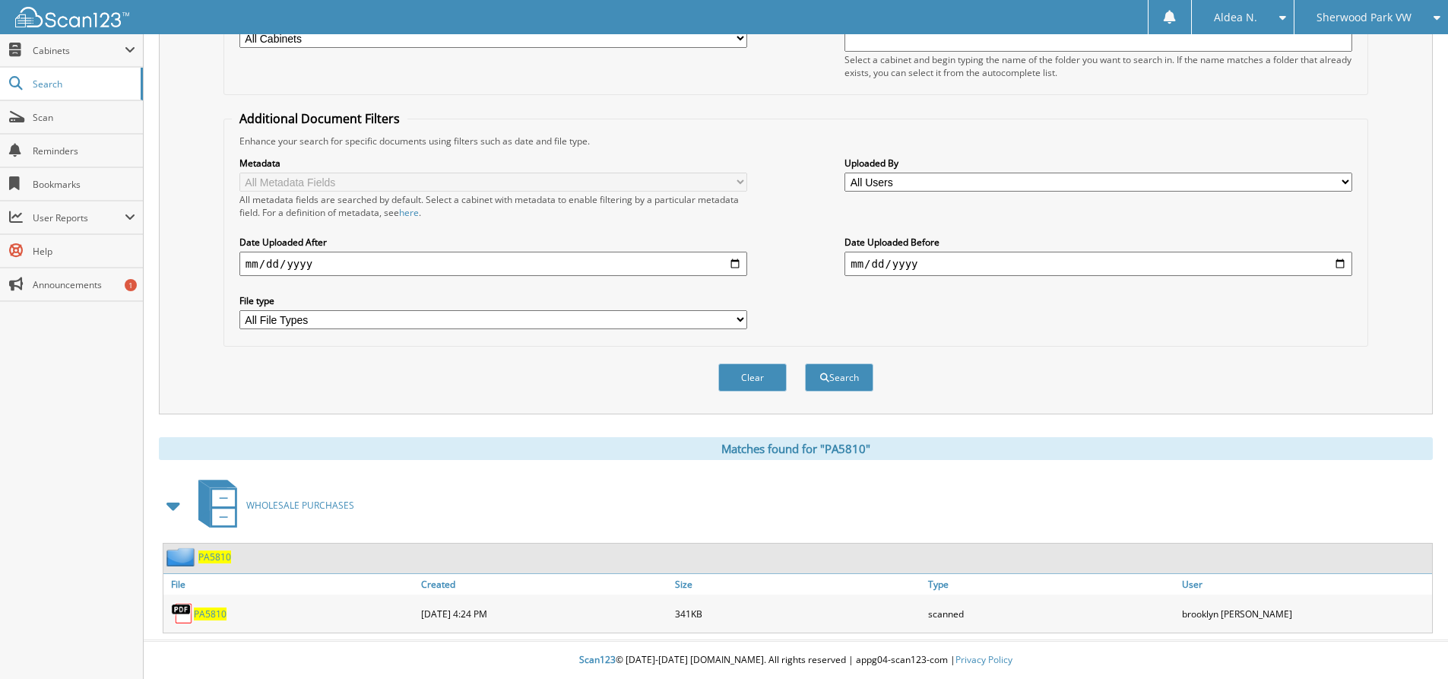
click at [212, 616] on span "PA5810" at bounding box center [210, 613] width 33 height 13
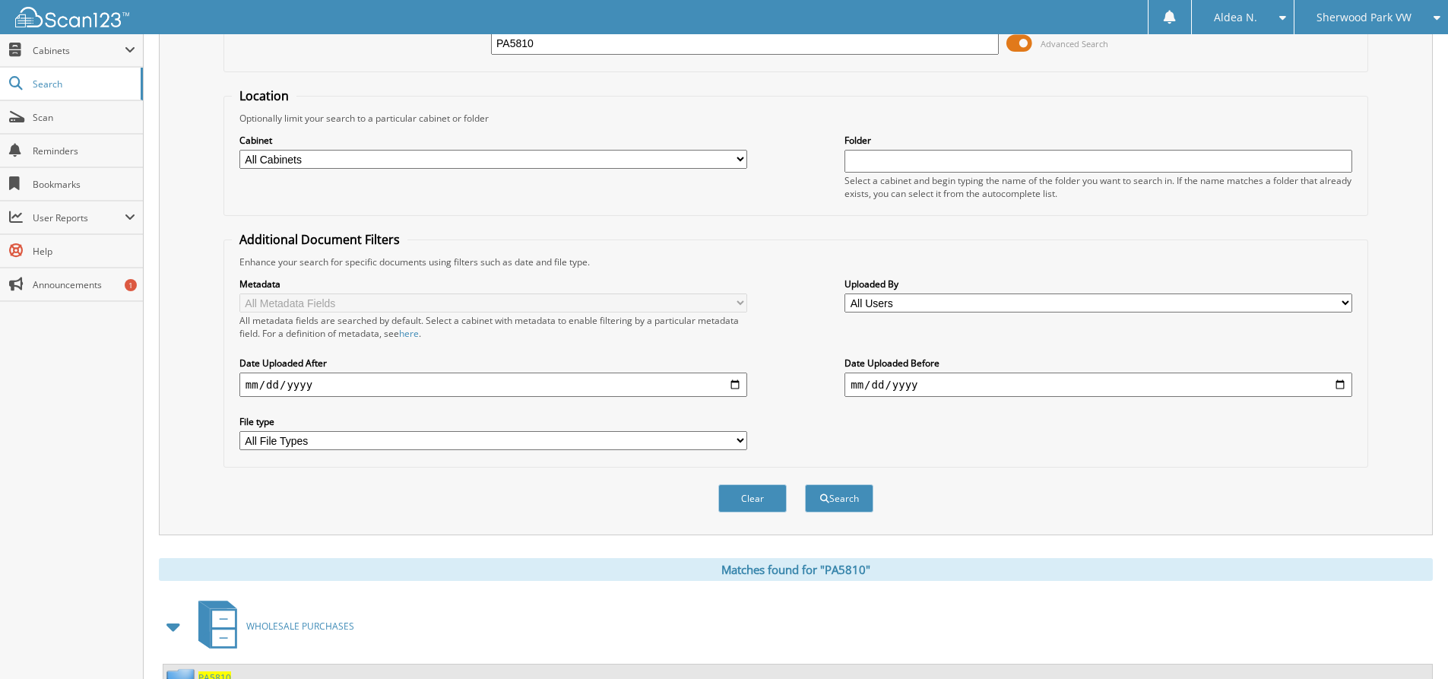
scroll to position [0, 0]
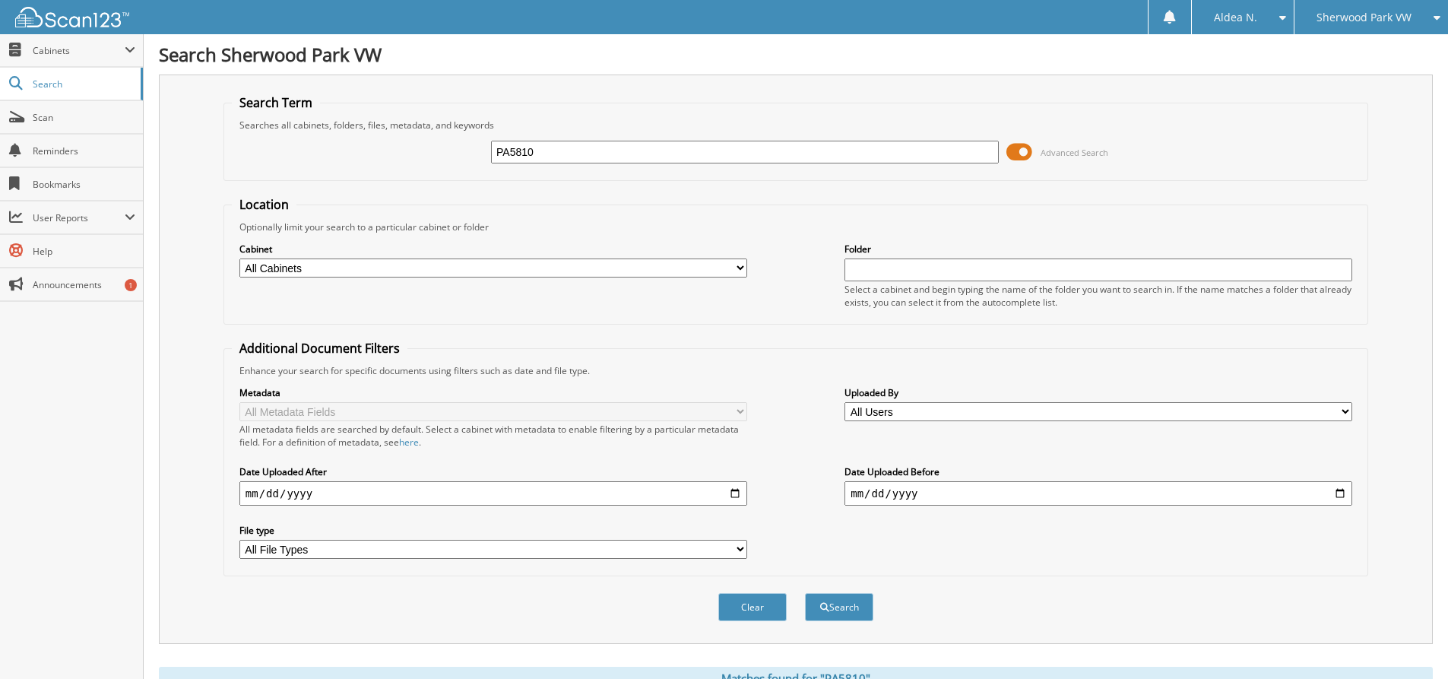
drag, startPoint x: 620, startPoint y: 144, endPoint x: 437, endPoint y: 150, distance: 183.2
click at [437, 150] on div "PA5810 Advanced Search" at bounding box center [796, 151] width 1128 height 41
paste input "1"
type input "PA5811"
click at [805, 593] on button "Search" at bounding box center [839, 607] width 68 height 28
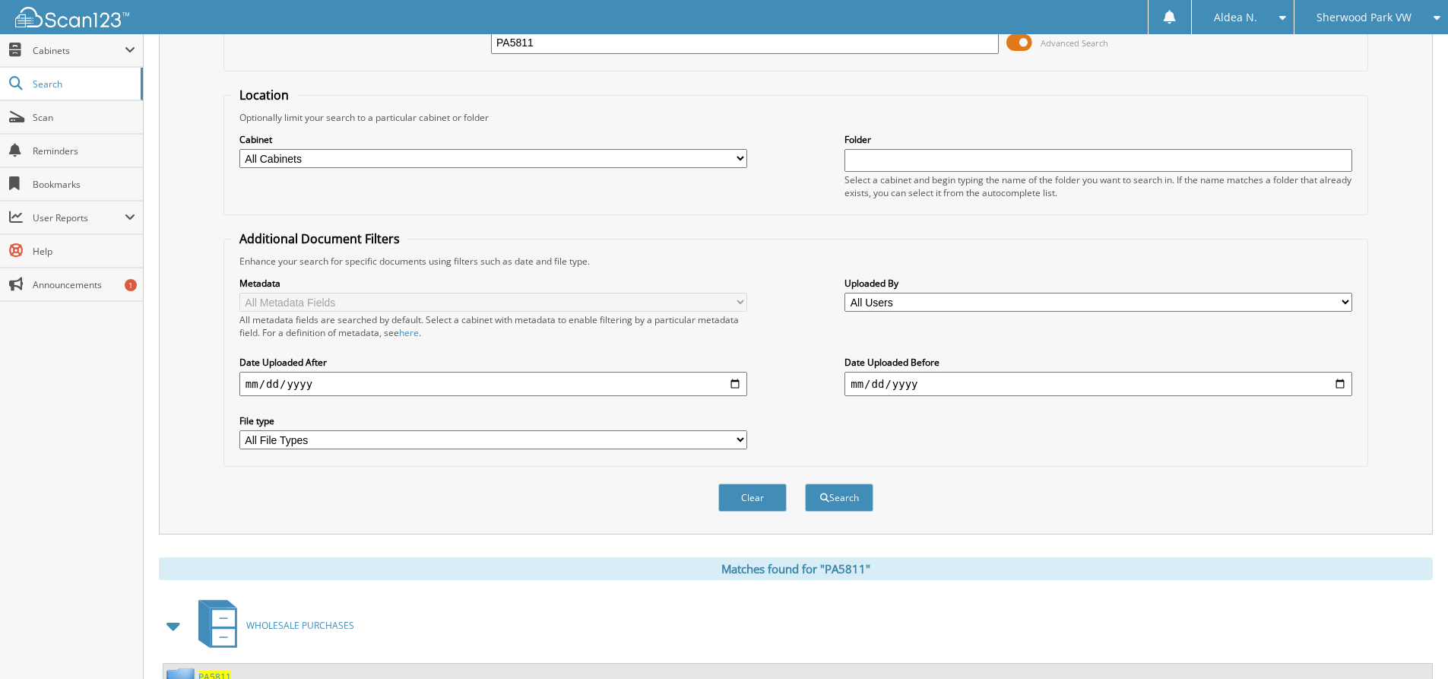
scroll to position [230, 0]
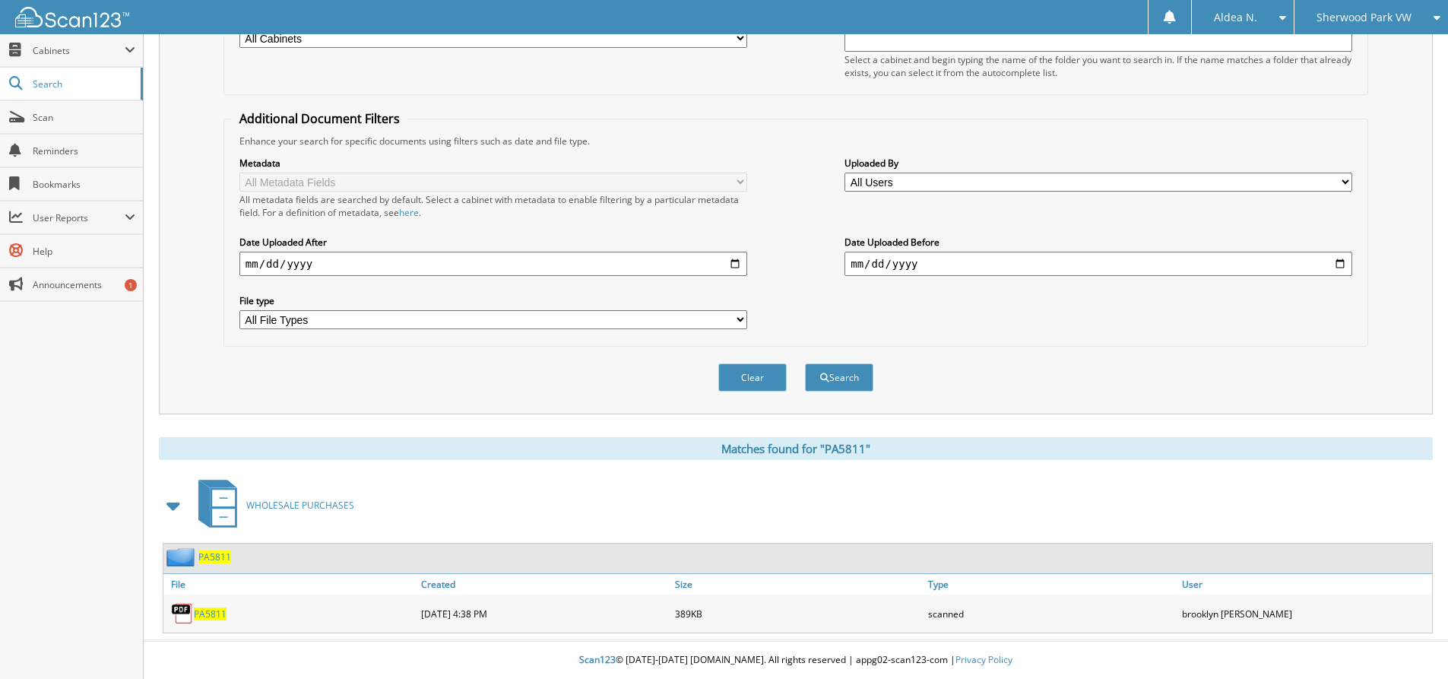
click at [209, 616] on span "PA5811" at bounding box center [210, 613] width 33 height 13
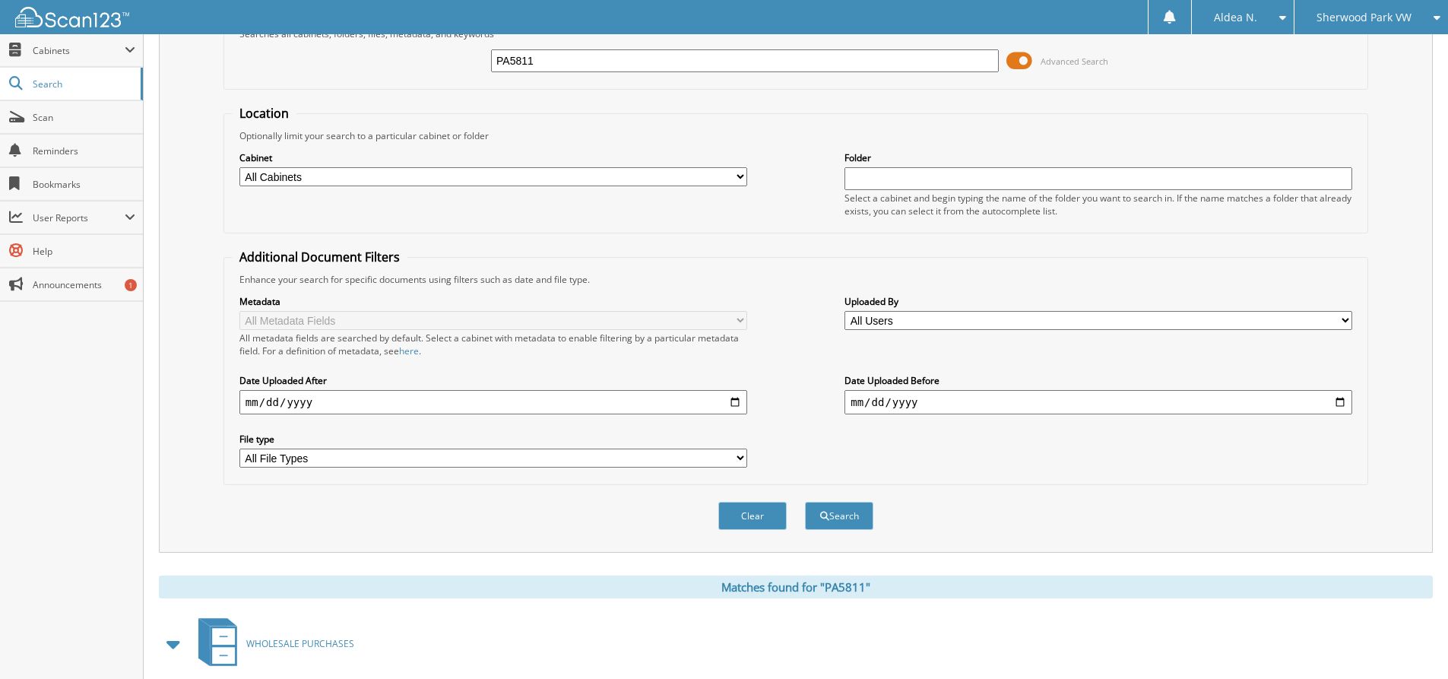
scroll to position [0, 0]
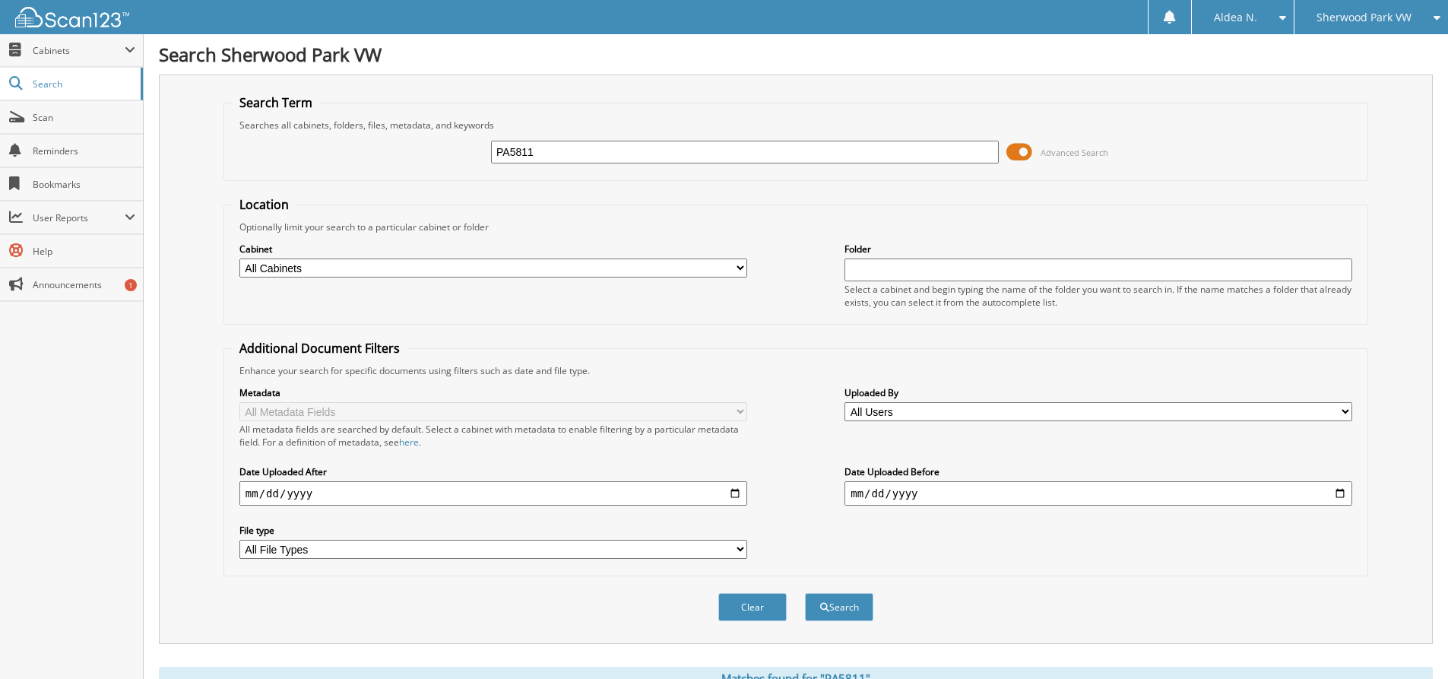
drag, startPoint x: 543, startPoint y: 150, endPoint x: 382, endPoint y: 138, distance: 161.6
click at [382, 138] on div "PA5811 Advanced Search" at bounding box center [796, 151] width 1128 height 41
paste input "2"
type input "PA5812"
click at [805, 593] on button "Search" at bounding box center [839, 607] width 68 height 28
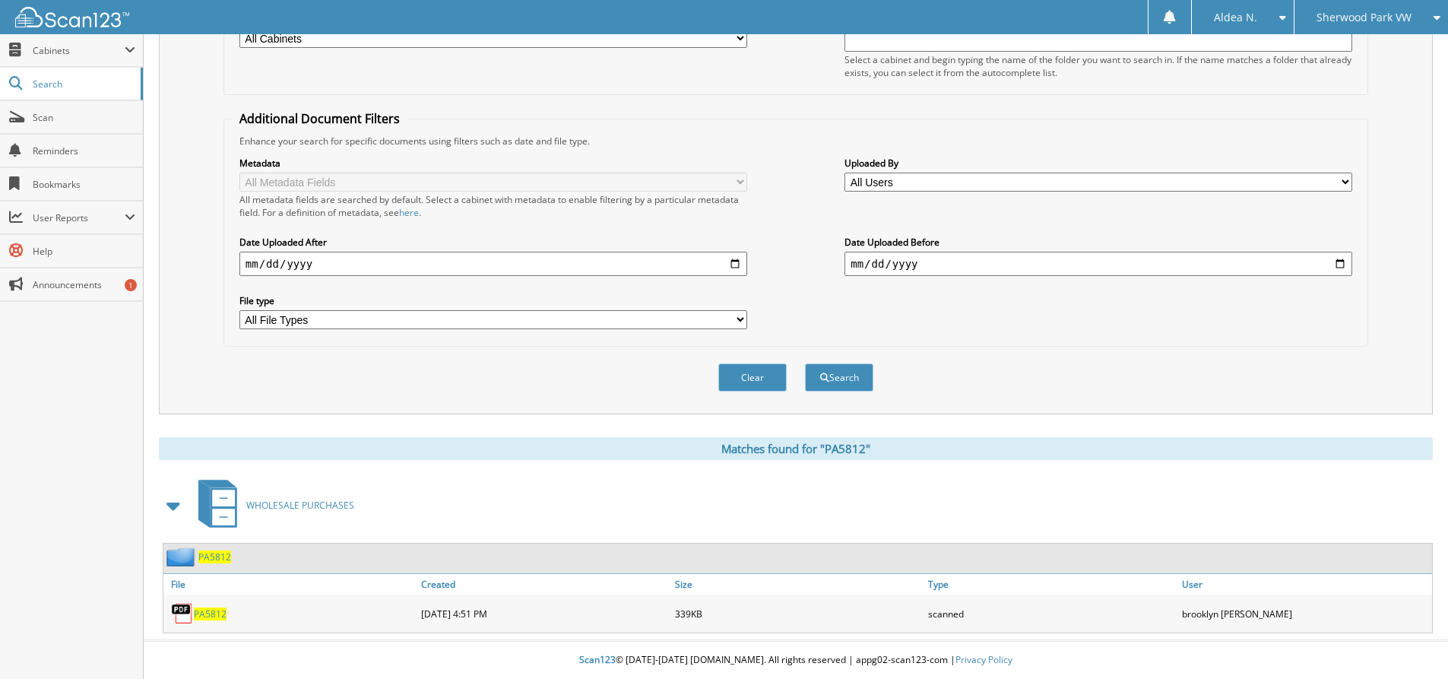
click at [216, 614] on span "PA5812" at bounding box center [210, 613] width 33 height 13
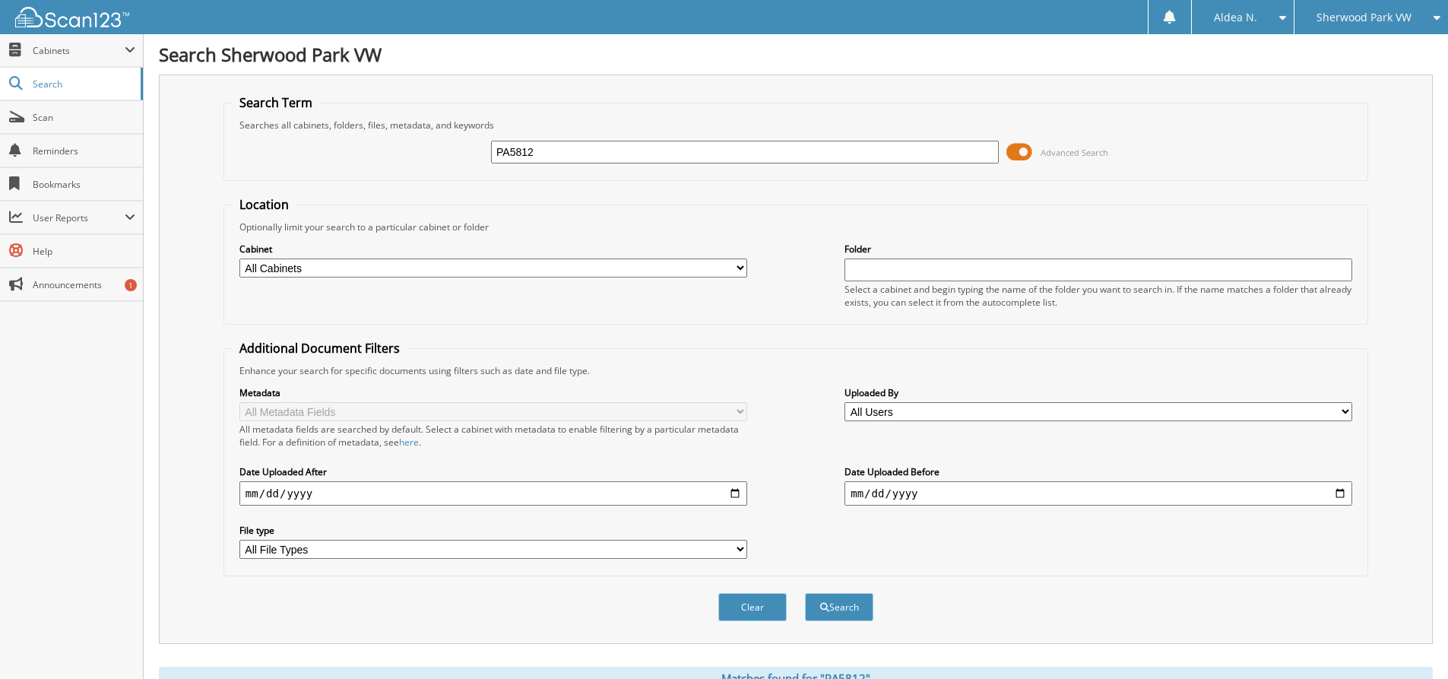
drag, startPoint x: 565, startPoint y: 156, endPoint x: 258, endPoint y: 154, distance: 307.0
click at [258, 154] on div "PA5812 Advanced Search" at bounding box center [796, 151] width 1128 height 41
paste input "W5813"
type input "PW5813"
click at [805, 593] on button "Search" at bounding box center [839, 607] width 68 height 28
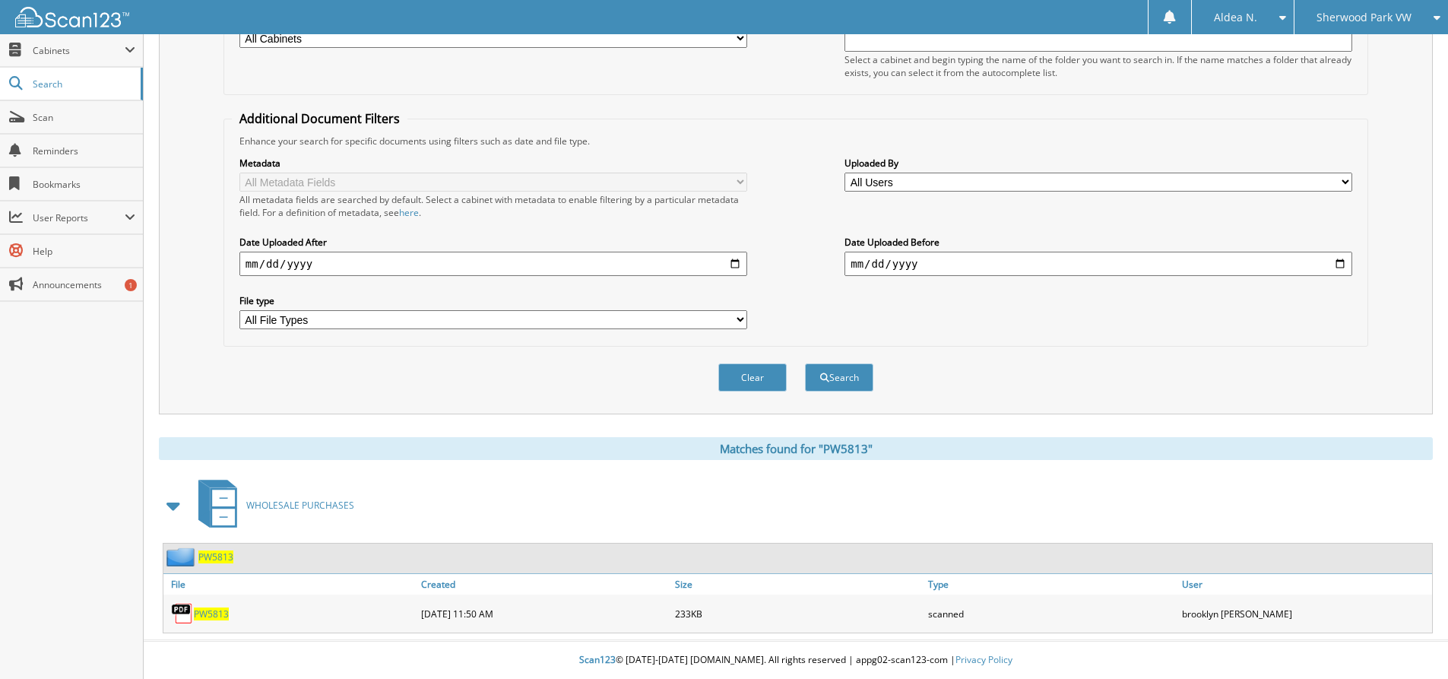
click at [223, 614] on span "PW5813" at bounding box center [211, 613] width 35 height 13
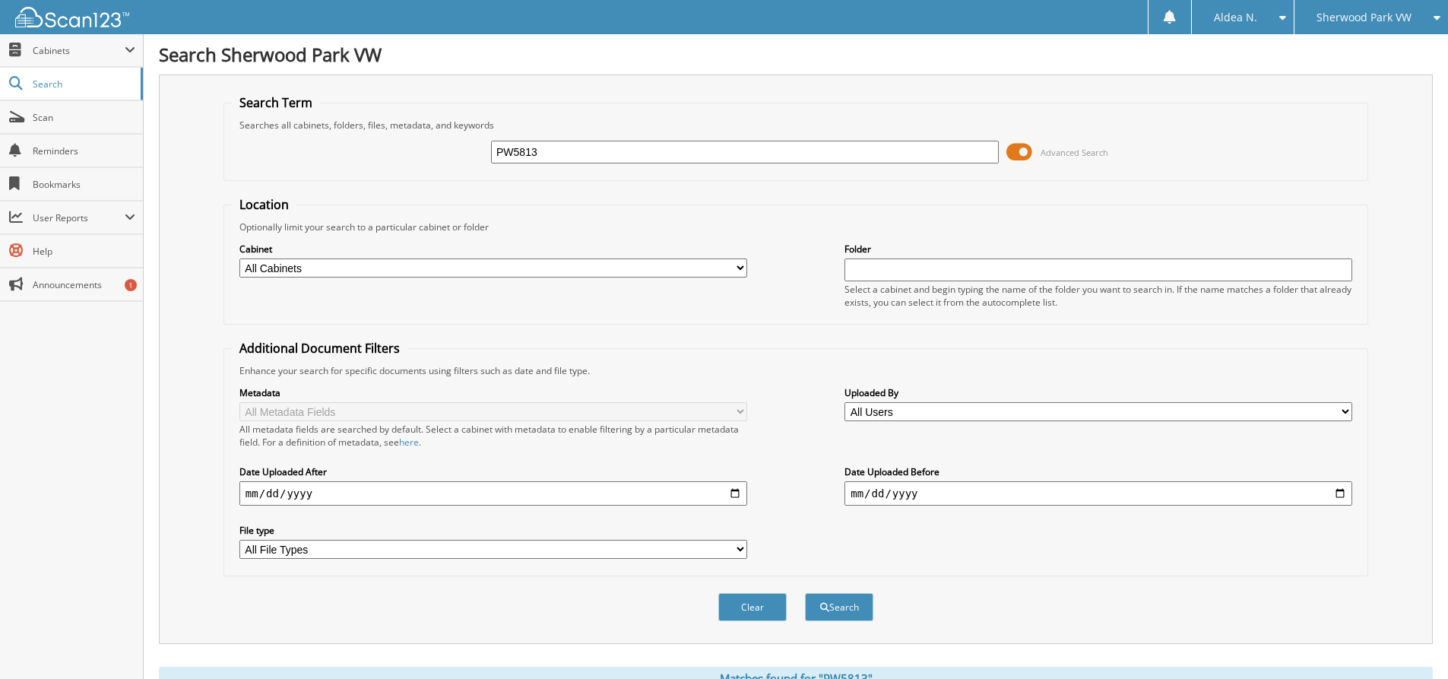
drag, startPoint x: 514, startPoint y: 146, endPoint x: 408, endPoint y: 137, distance: 106.8
click at [408, 137] on div "PW5813 Advanced Search" at bounding box center [796, 151] width 1128 height 41
paste input "4"
type input "PW5814"
click at [805, 593] on button "Search" at bounding box center [839, 607] width 68 height 28
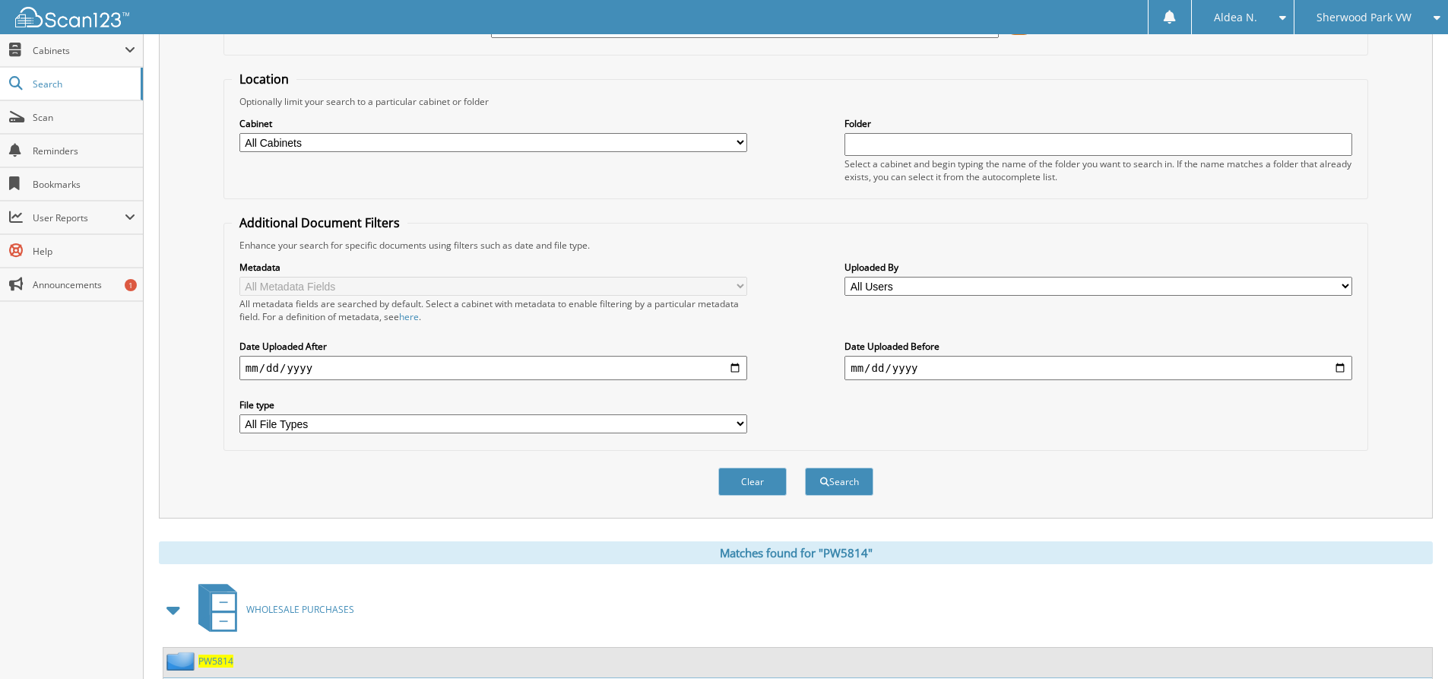
scroll to position [230, 0]
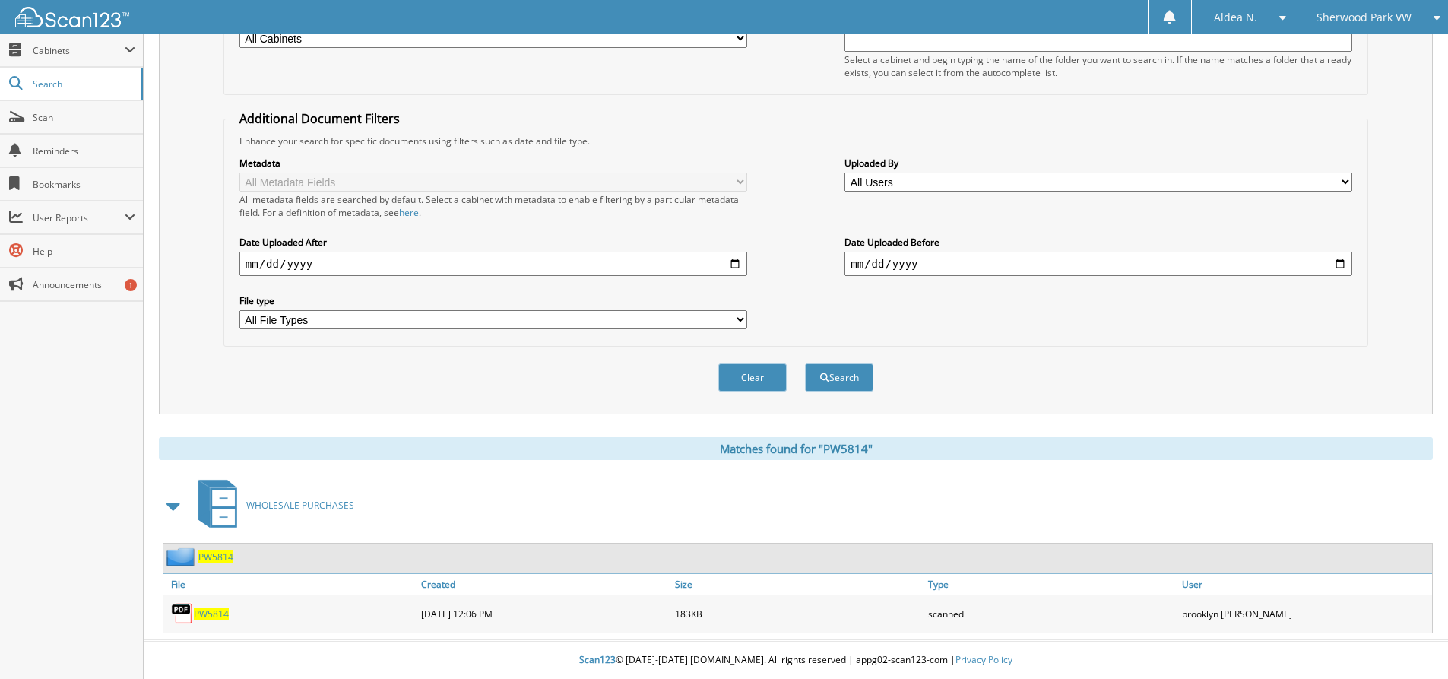
click at [214, 612] on span "PW5814" at bounding box center [211, 613] width 35 height 13
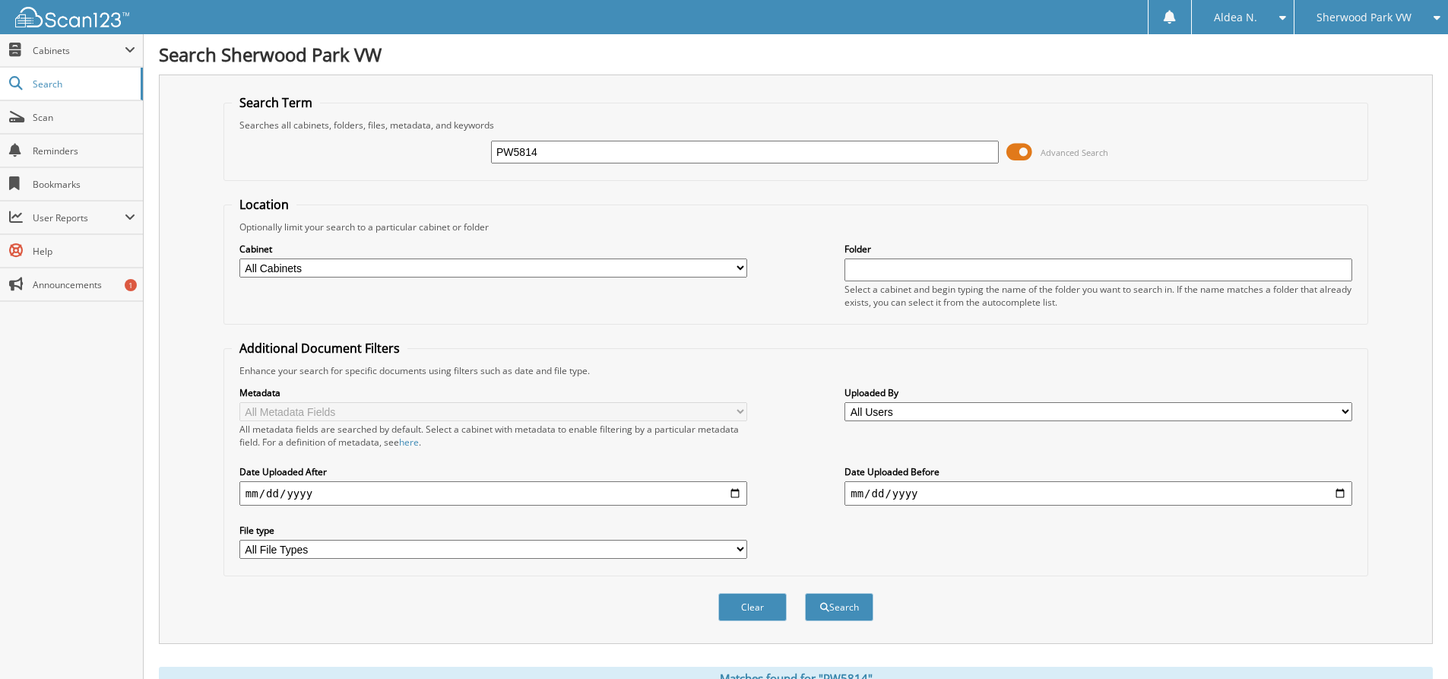
drag, startPoint x: 501, startPoint y: 134, endPoint x: 404, endPoint y: 122, distance: 97.2
click at [404, 122] on fieldset "Search Term Searches all cabinets, folders, files, metadata, and keywords PW581…" at bounding box center [795, 137] width 1144 height 87
paste input "PL5784"
type input "PL5784"
click at [805, 593] on button "Search" at bounding box center [839, 607] width 68 height 28
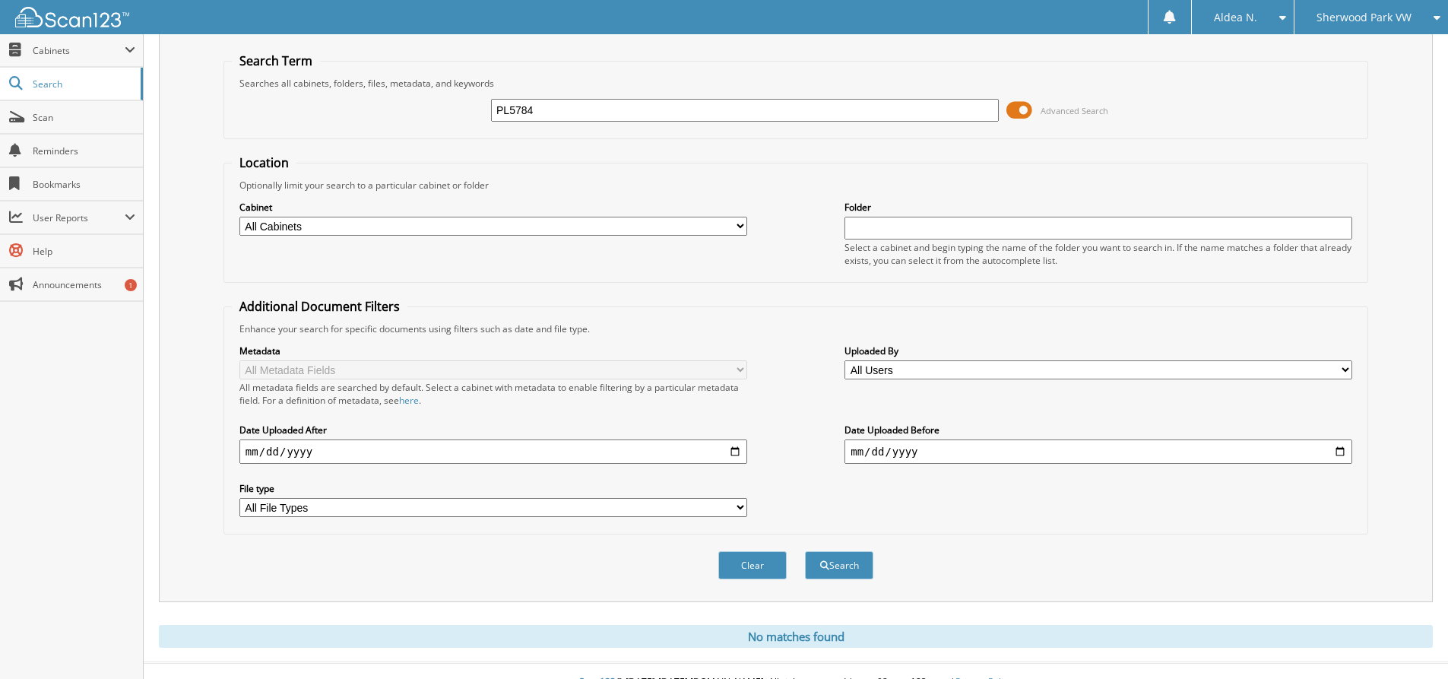
scroll to position [65, 0]
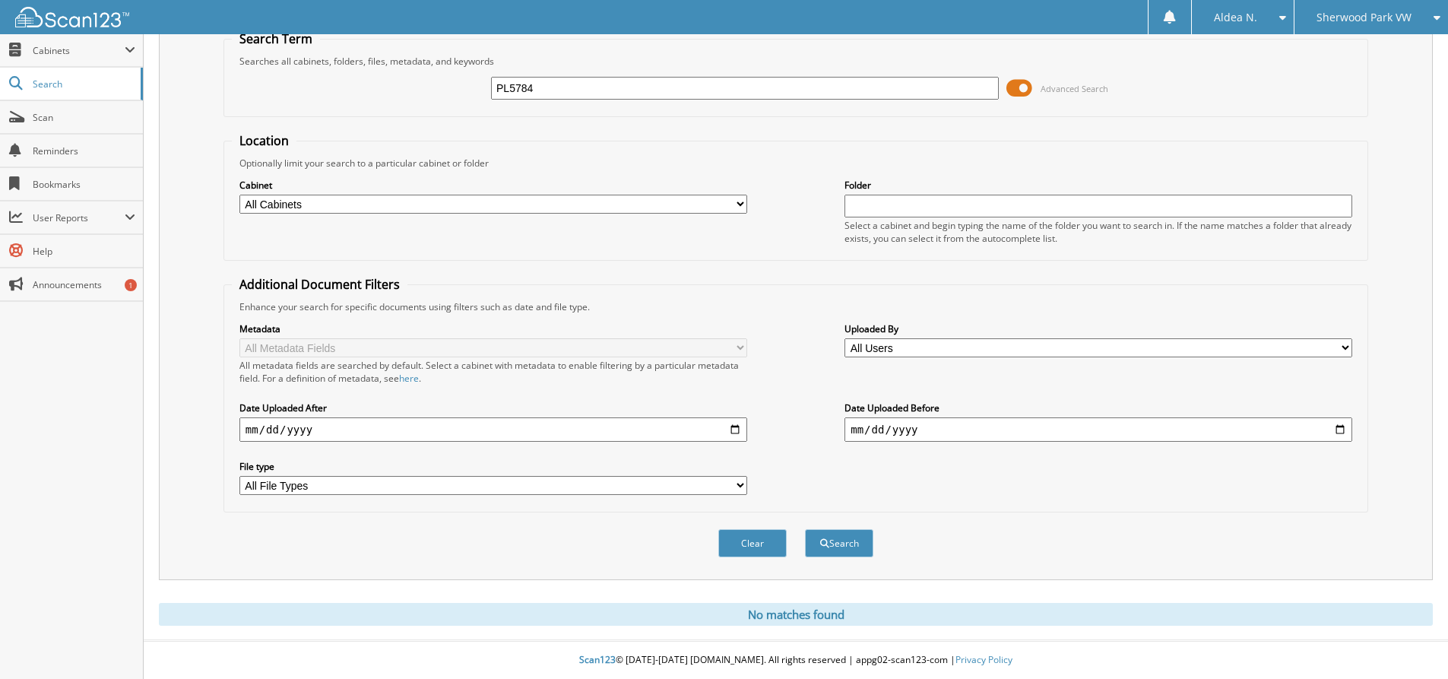
drag, startPoint x: 555, startPoint y: 90, endPoint x: 363, endPoint y: 70, distance: 193.3
click at [368, 74] on div "PL5784 Advanced Search" at bounding box center [796, 88] width 1128 height 41
paste input "W5793"
type input "PW5793"
click at [805, 529] on button "Search" at bounding box center [839, 543] width 68 height 28
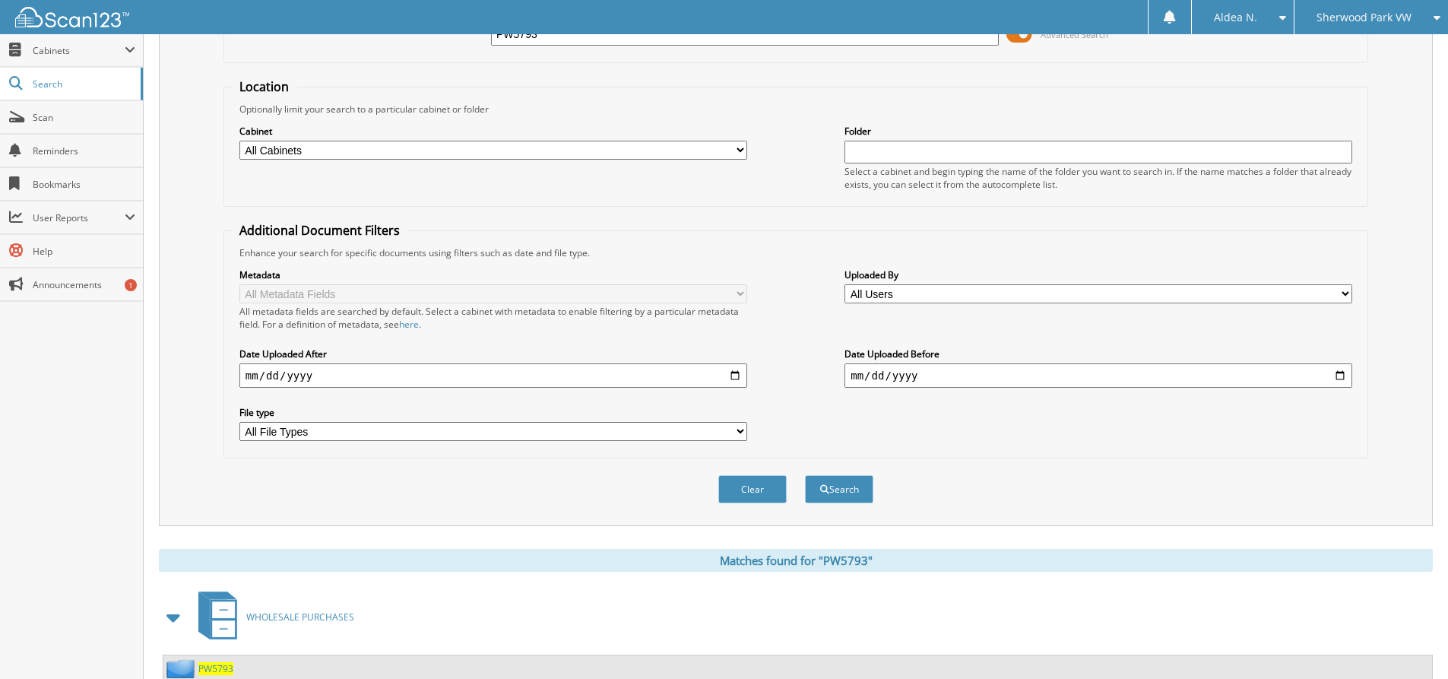
scroll to position [230, 0]
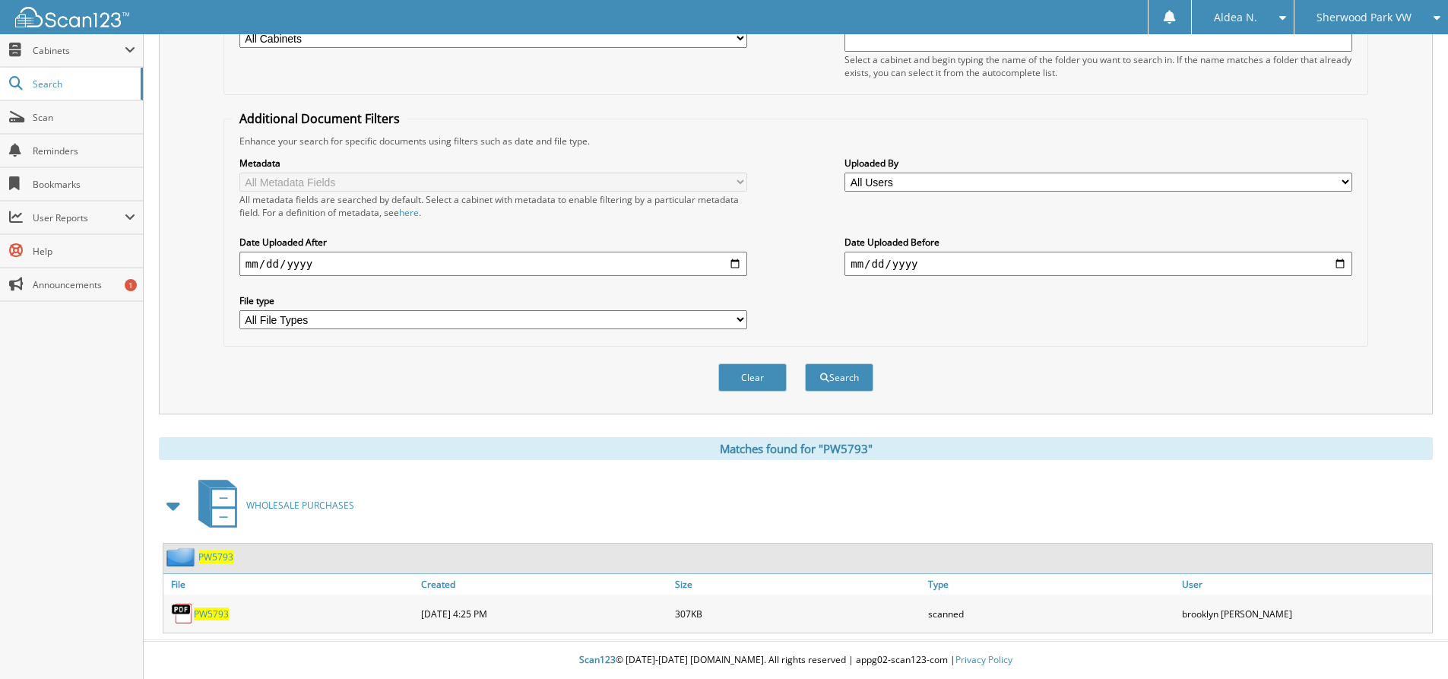
click at [204, 615] on span "PW5793" at bounding box center [211, 613] width 35 height 13
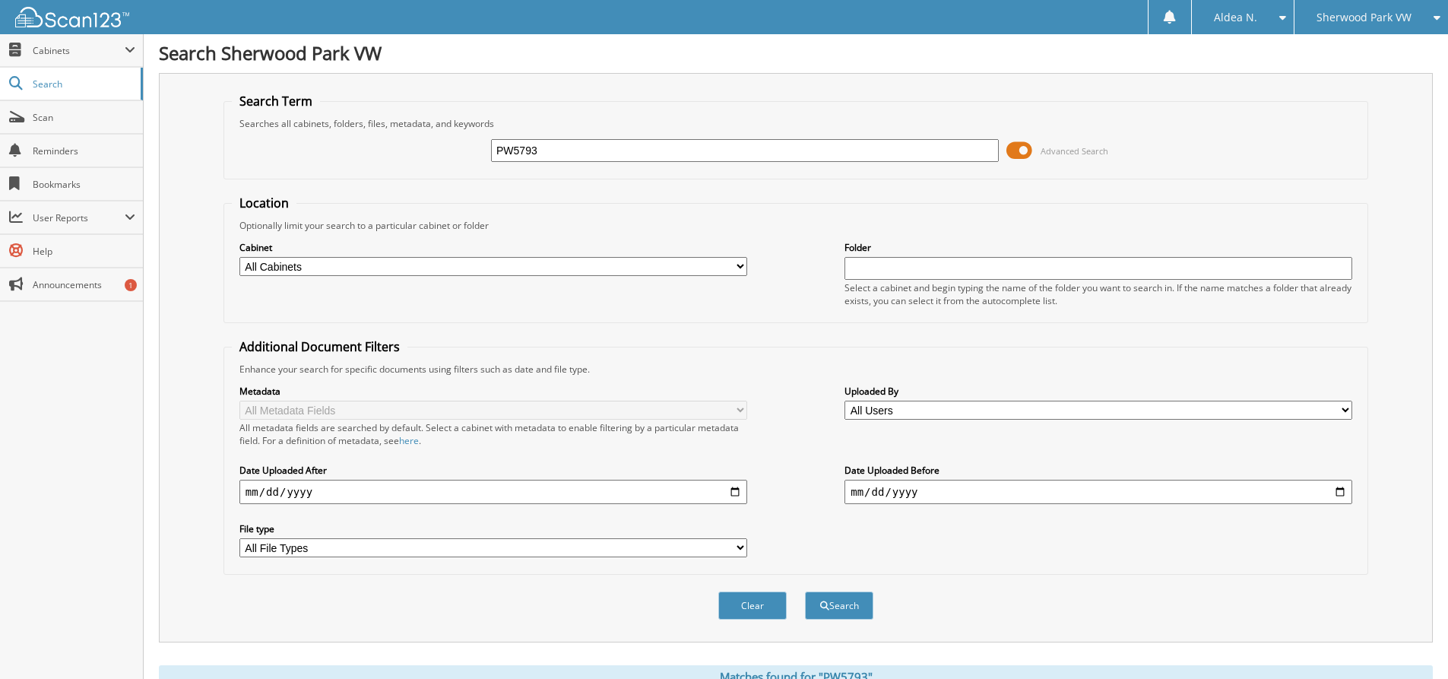
scroll to position [0, 0]
drag, startPoint x: 575, startPoint y: 160, endPoint x: 351, endPoint y: 154, distance: 224.2
click at [352, 154] on div "PW5793 Advanced Search" at bounding box center [796, 151] width 1128 height 41
paste input "801"
type input "PW5801"
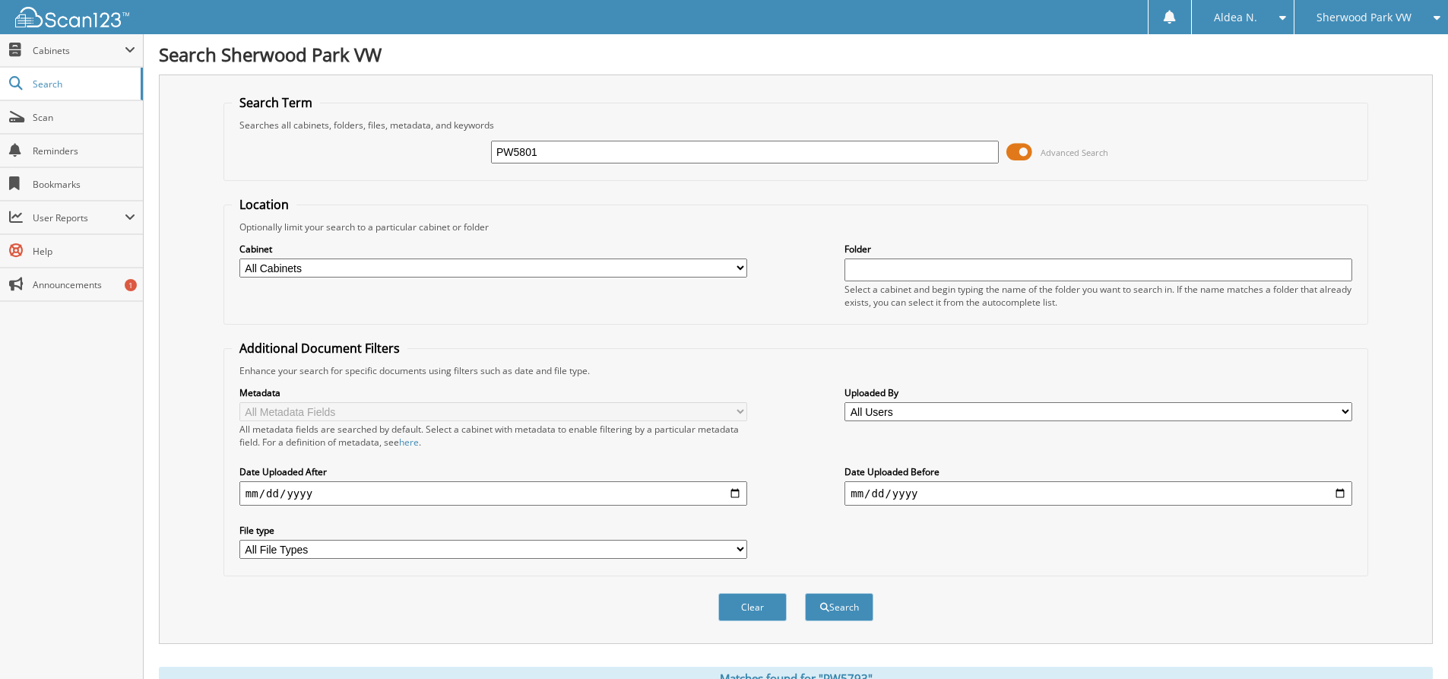
click at [805, 593] on button "Search" at bounding box center [839, 607] width 68 height 28
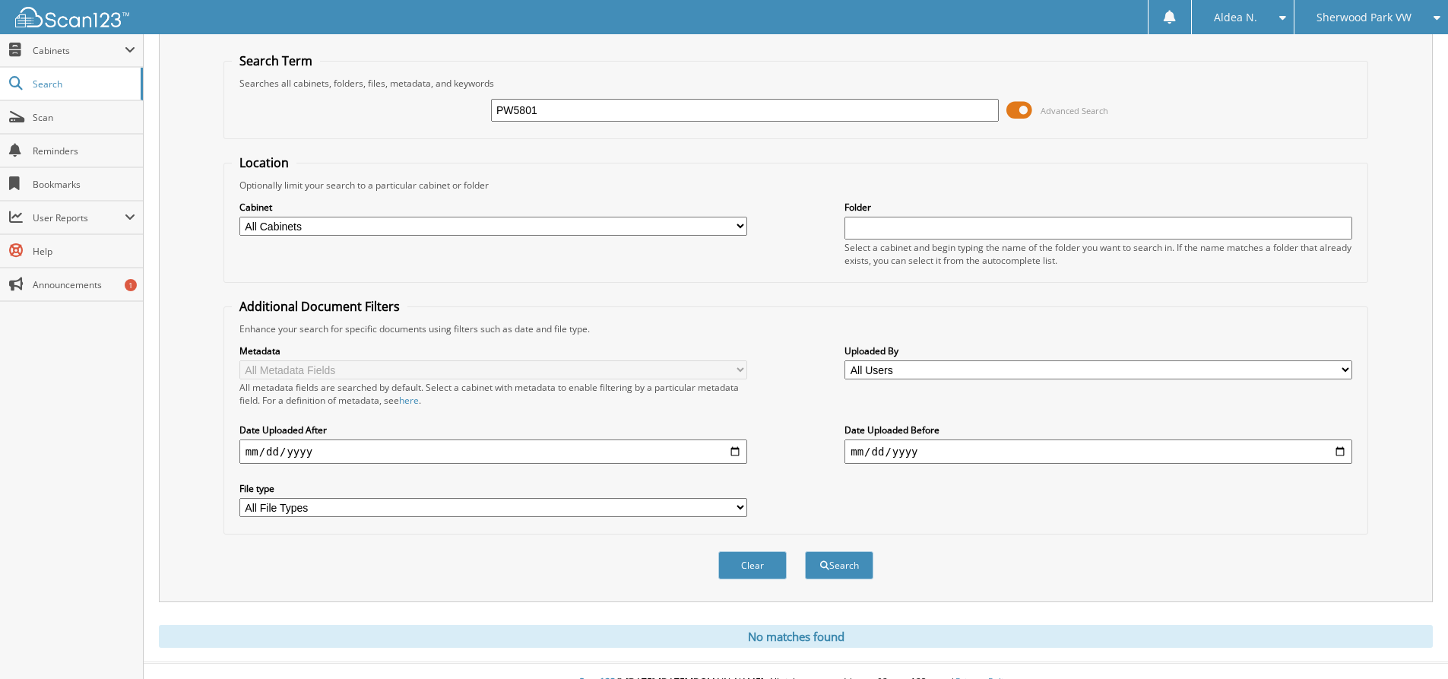
scroll to position [65, 0]
